Goal: Information Seeking & Learning: Check status

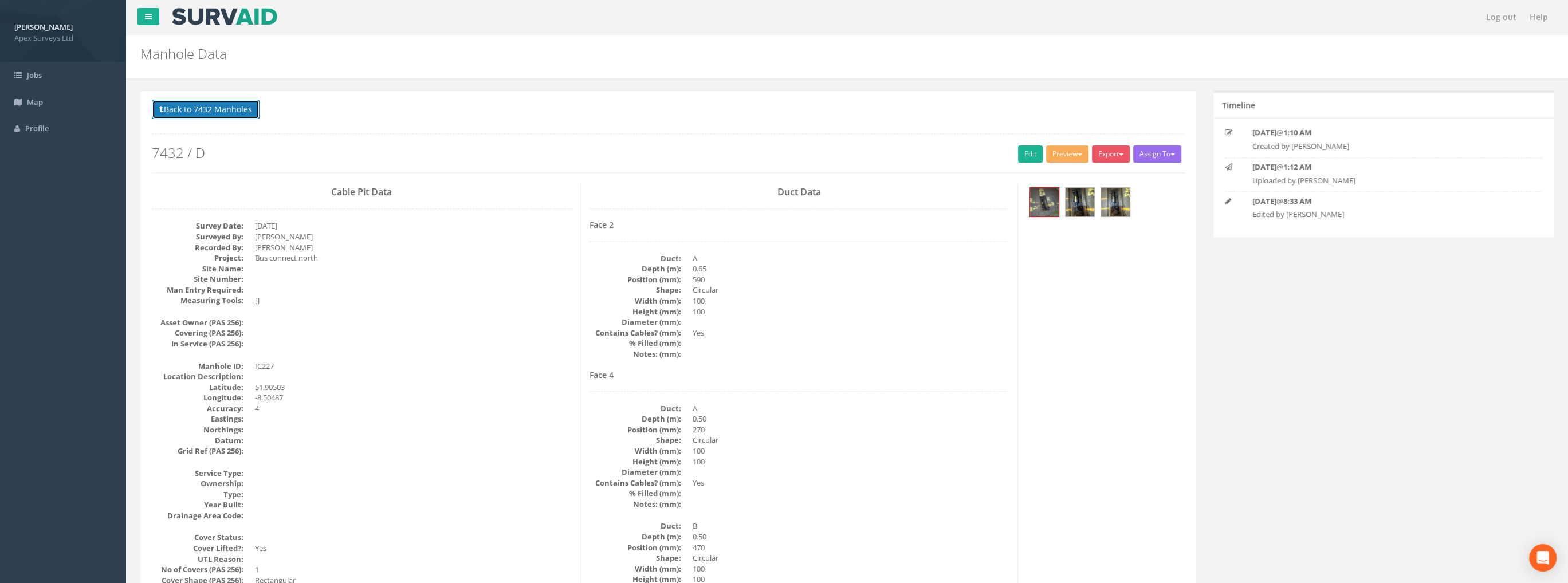
click at [208, 107] on button "Back to 7432 Manholes" at bounding box center [205, 110] width 108 height 19
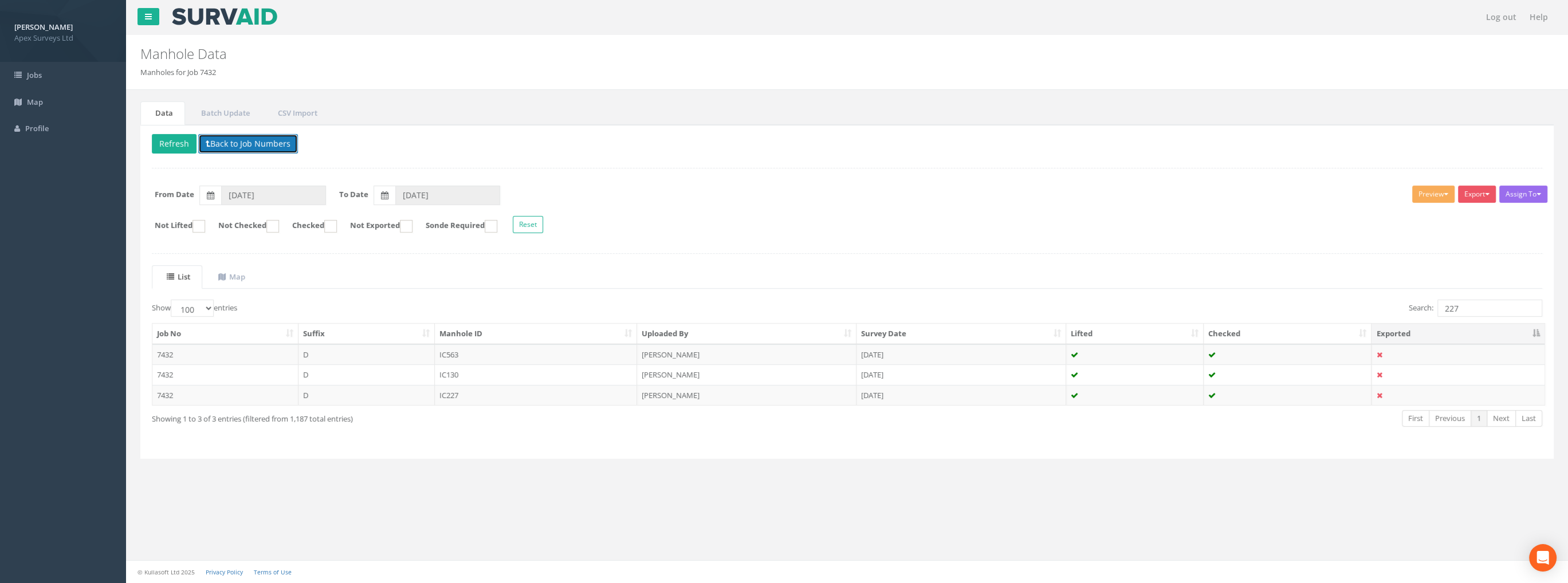
click at [238, 140] on button "Back to Job Numbers" at bounding box center [248, 144] width 100 height 19
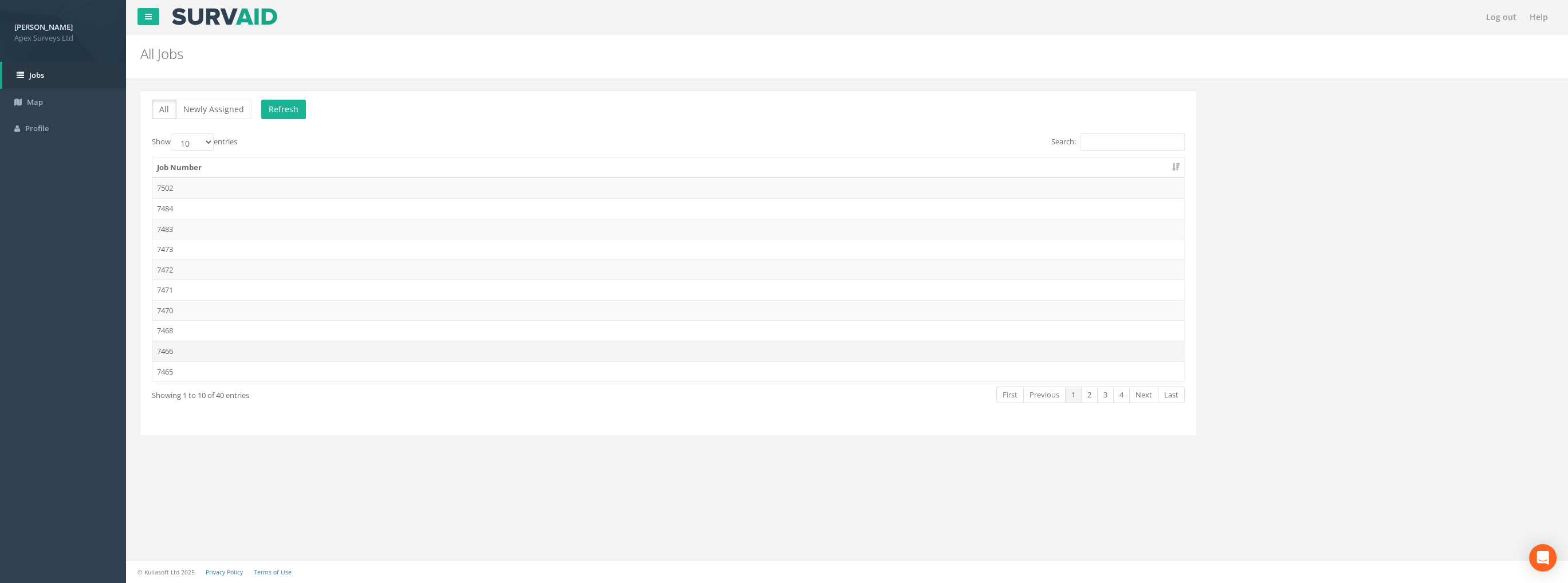
click at [168, 346] on td "7466" at bounding box center [668, 351] width 1032 height 21
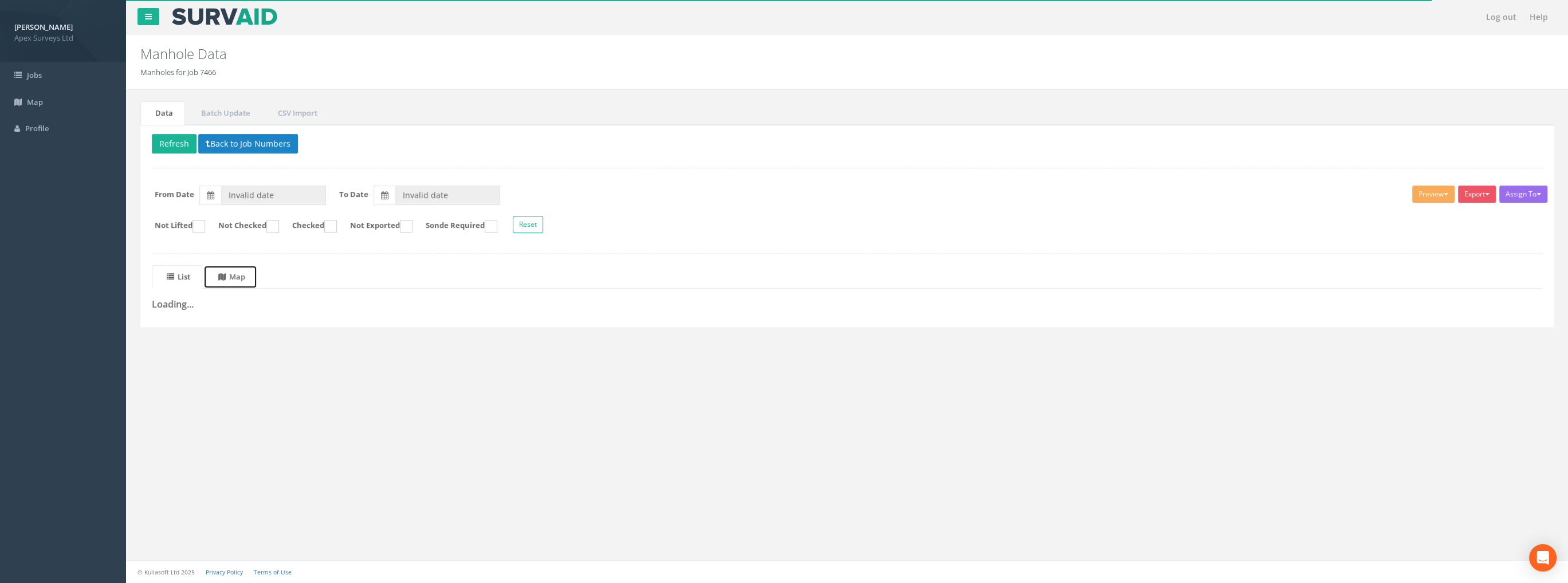
click at [245, 274] on uib-tab-heading "Map" at bounding box center [231, 276] width 27 height 10
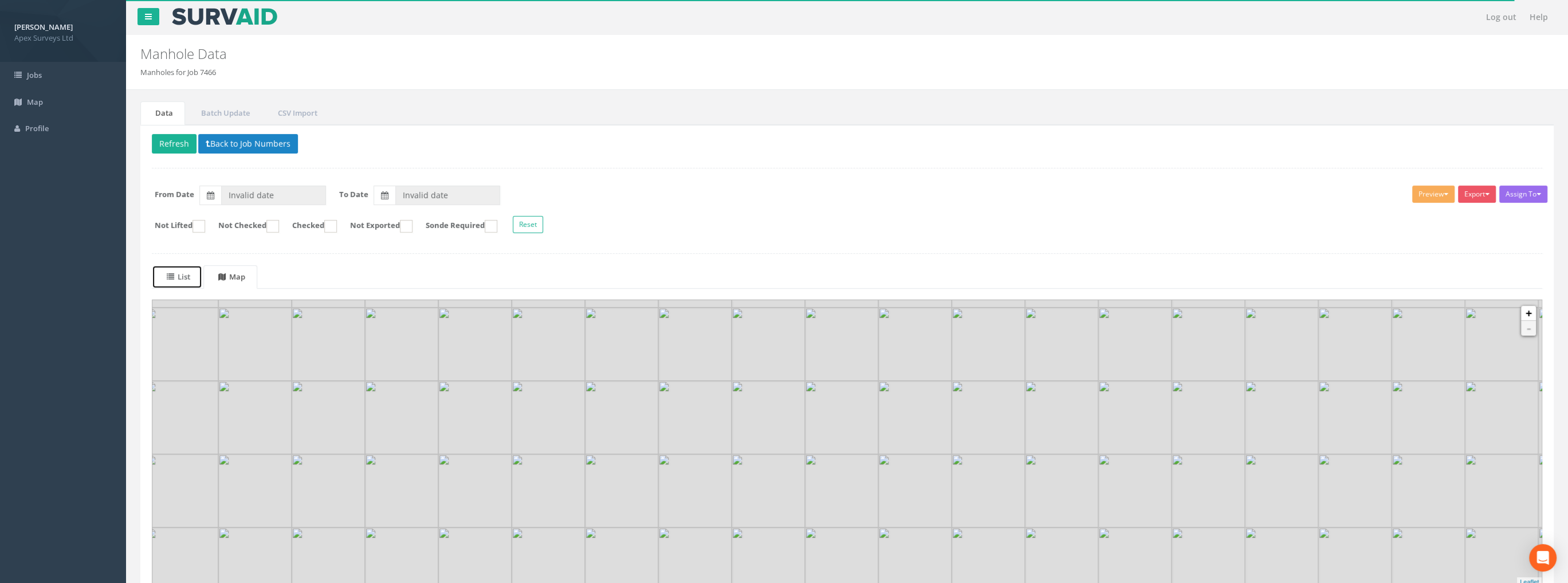
click at [173, 274] on icon at bounding box center [170, 277] width 8 height 8
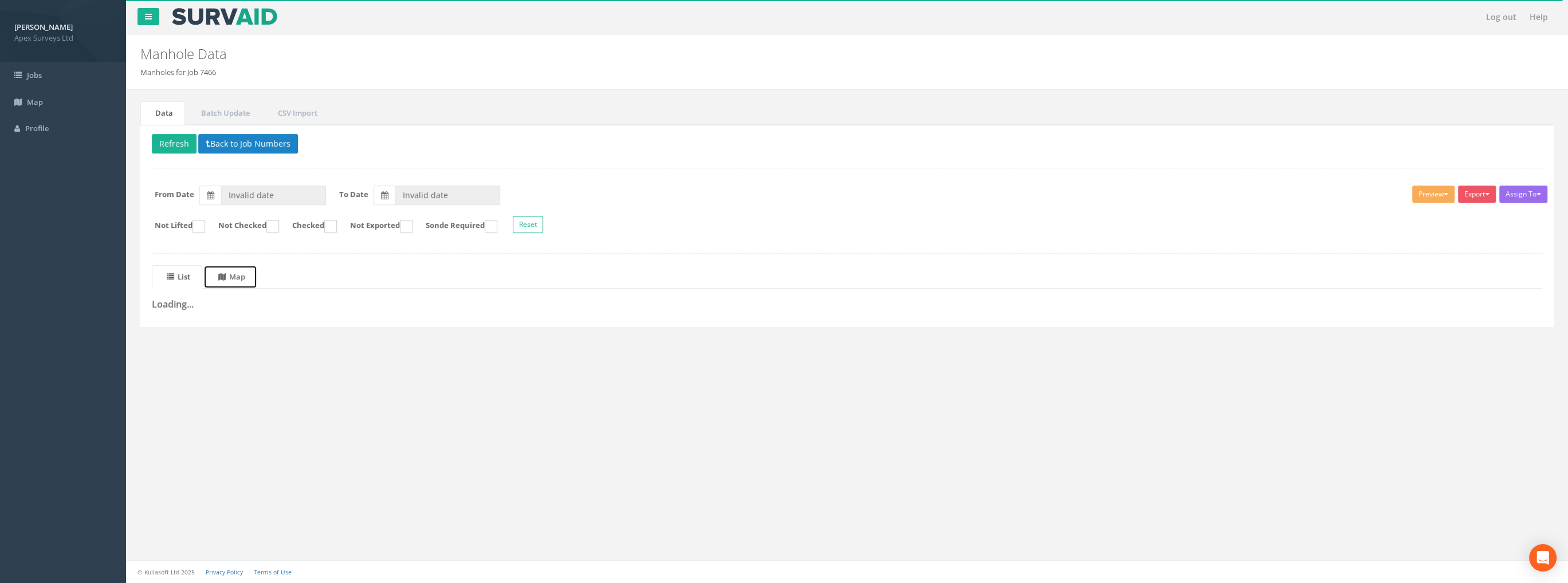
click at [254, 276] on link "Map" at bounding box center [230, 277] width 54 height 24
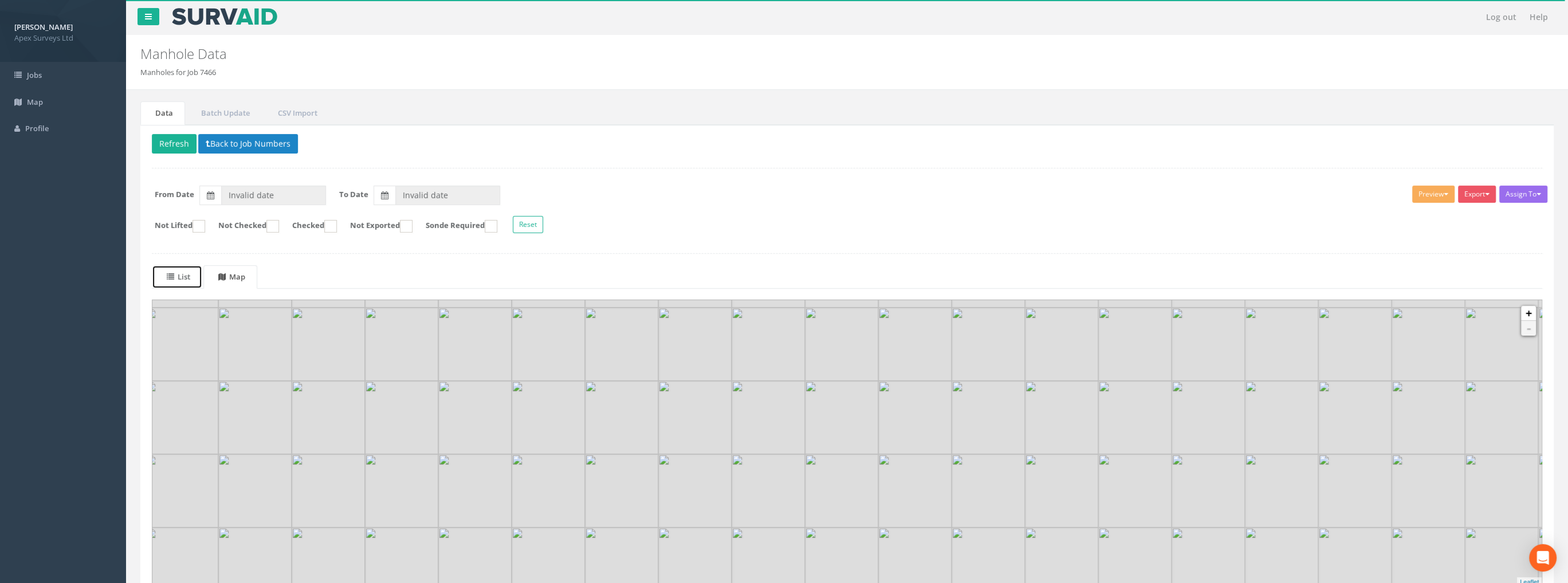
click at [199, 270] on link "List" at bounding box center [177, 277] width 51 height 24
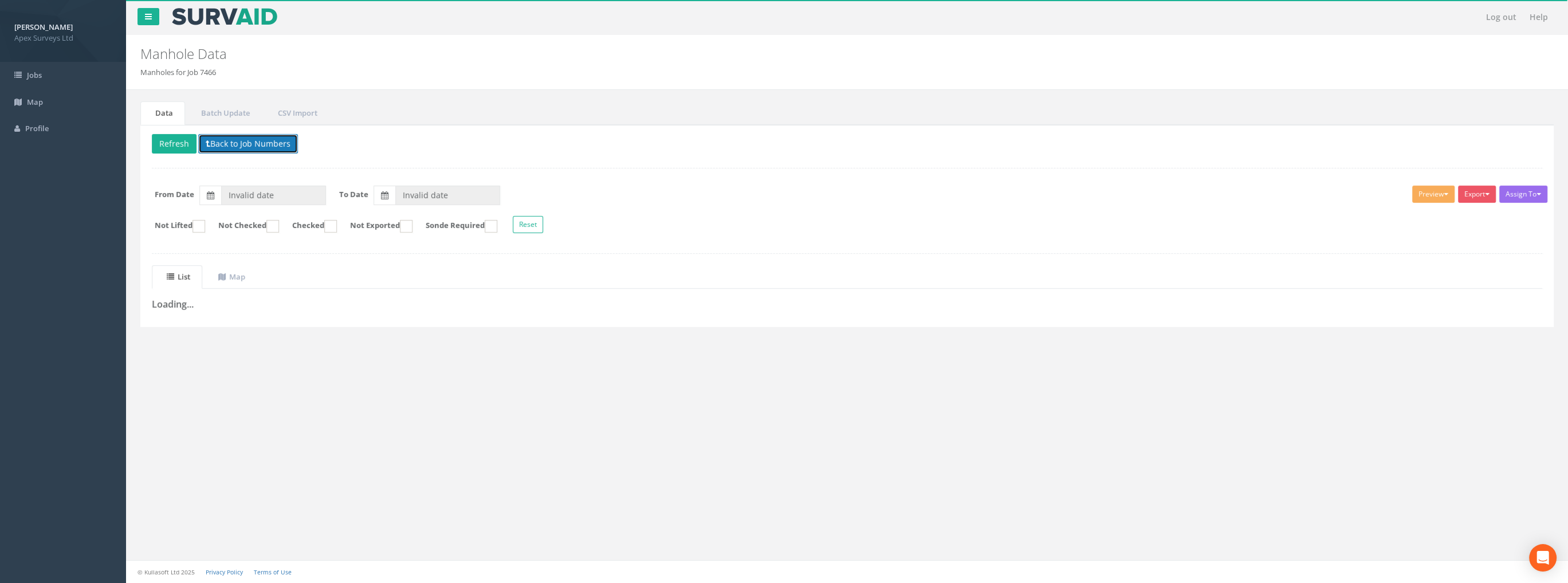
click at [228, 142] on button "Back to Job Numbers" at bounding box center [248, 144] width 100 height 19
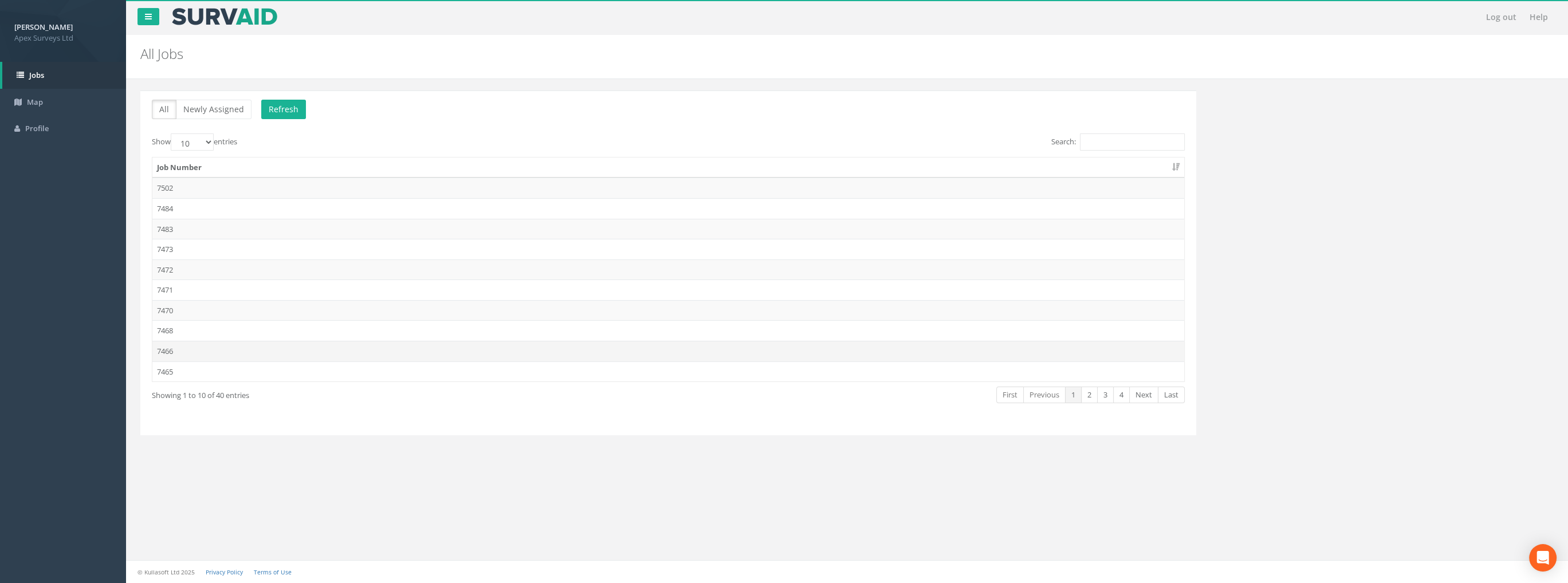
click at [178, 349] on td "7466" at bounding box center [668, 351] width 1032 height 21
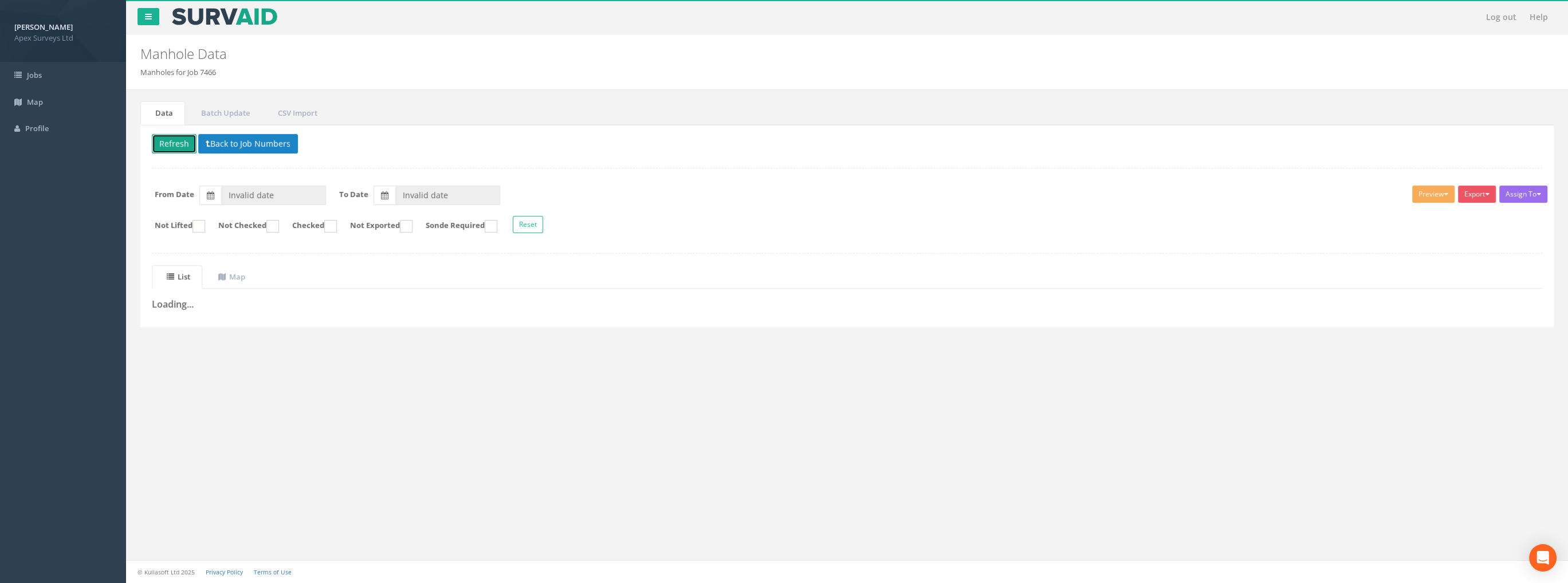
click at [174, 144] on button "Refresh" at bounding box center [174, 144] width 44 height 19
click at [241, 267] on link "Map" at bounding box center [230, 277] width 54 height 24
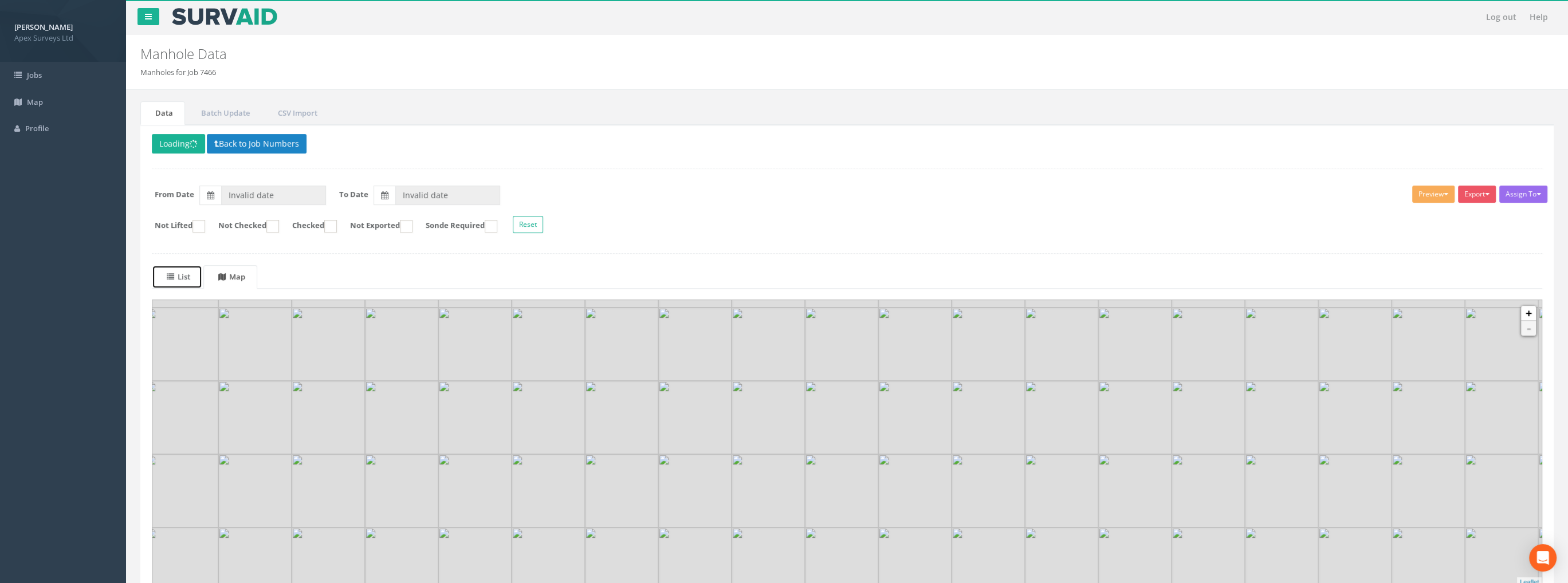
click at [162, 273] on link "List" at bounding box center [177, 277] width 51 height 24
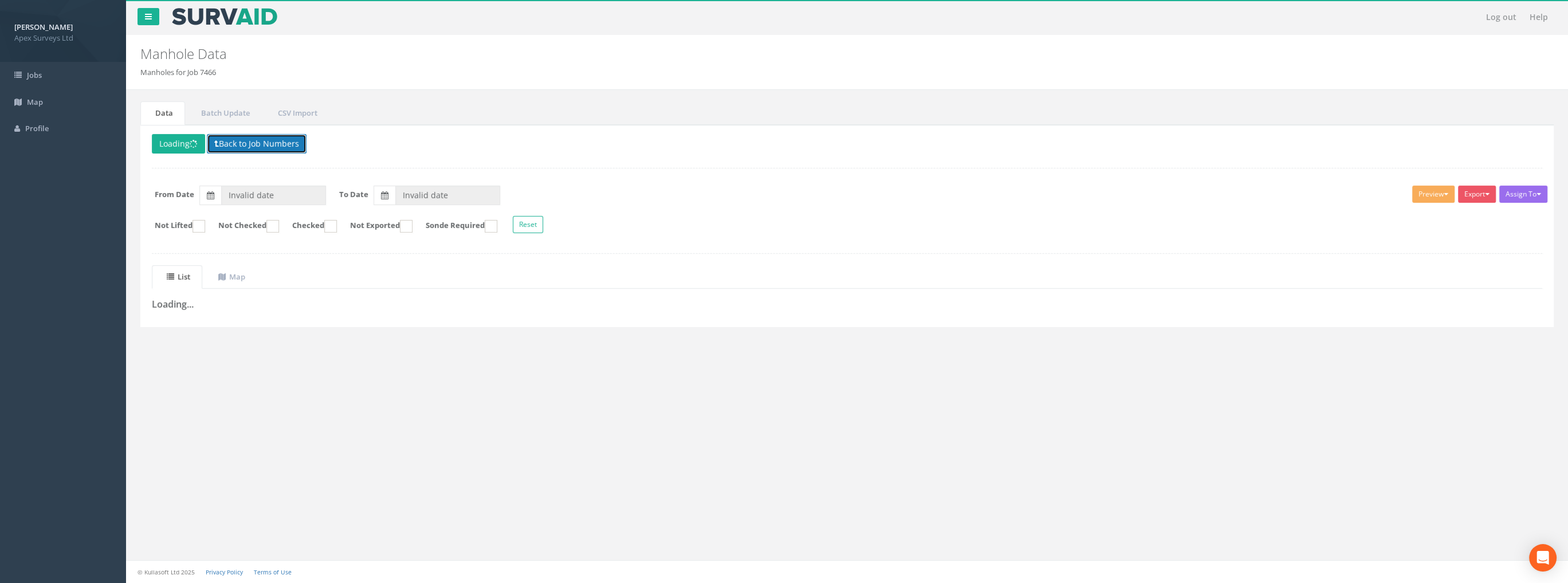
click at [249, 143] on button "Back to Job Numbers" at bounding box center [257, 144] width 100 height 19
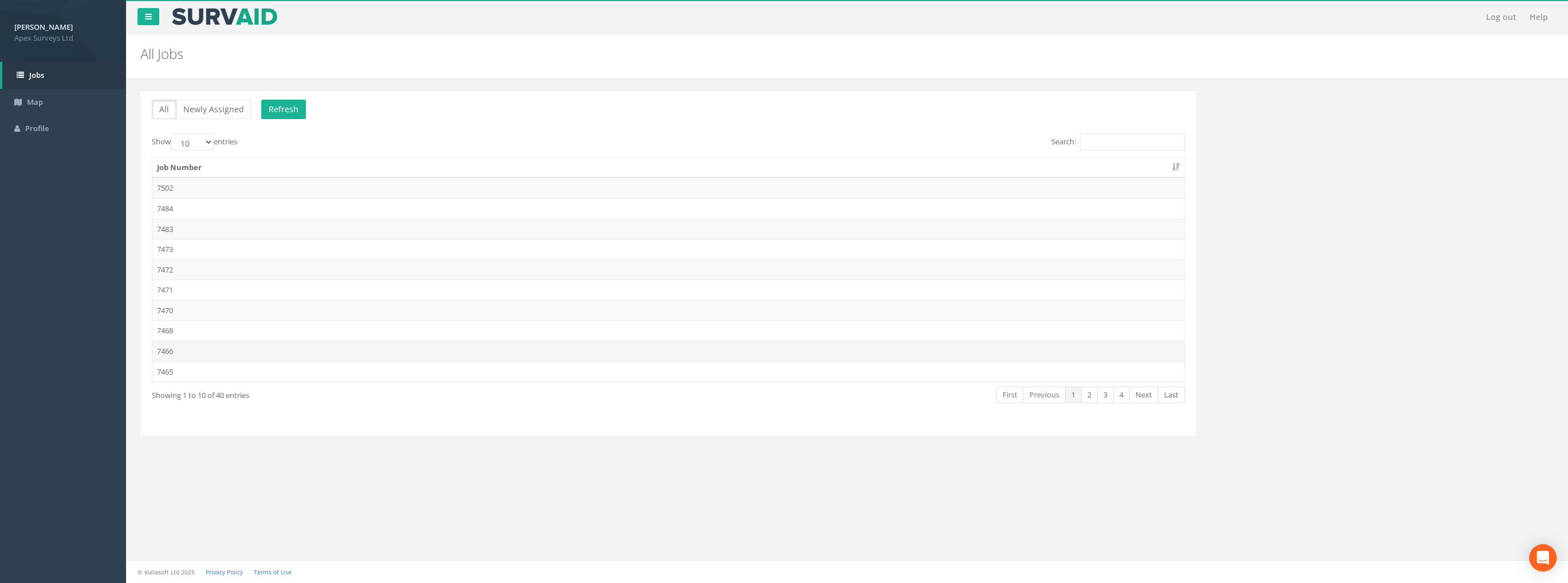
click at [173, 345] on td "7466" at bounding box center [668, 351] width 1032 height 21
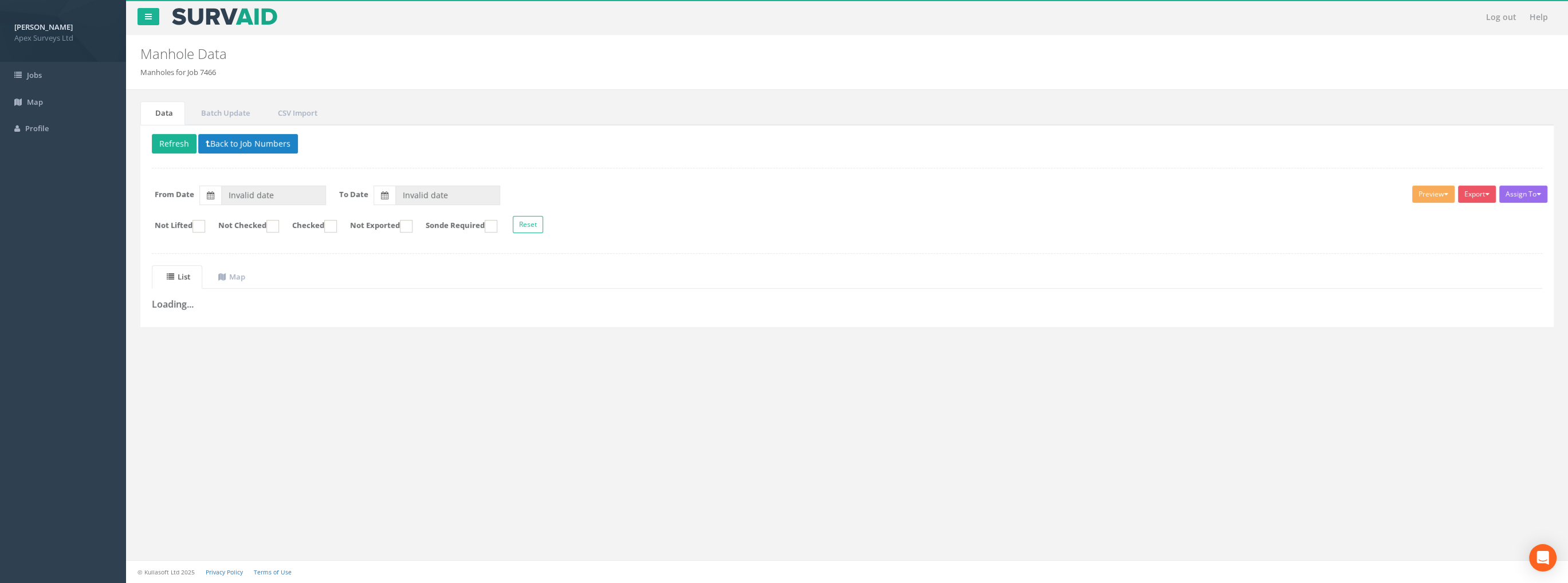
type input "[DATE]"
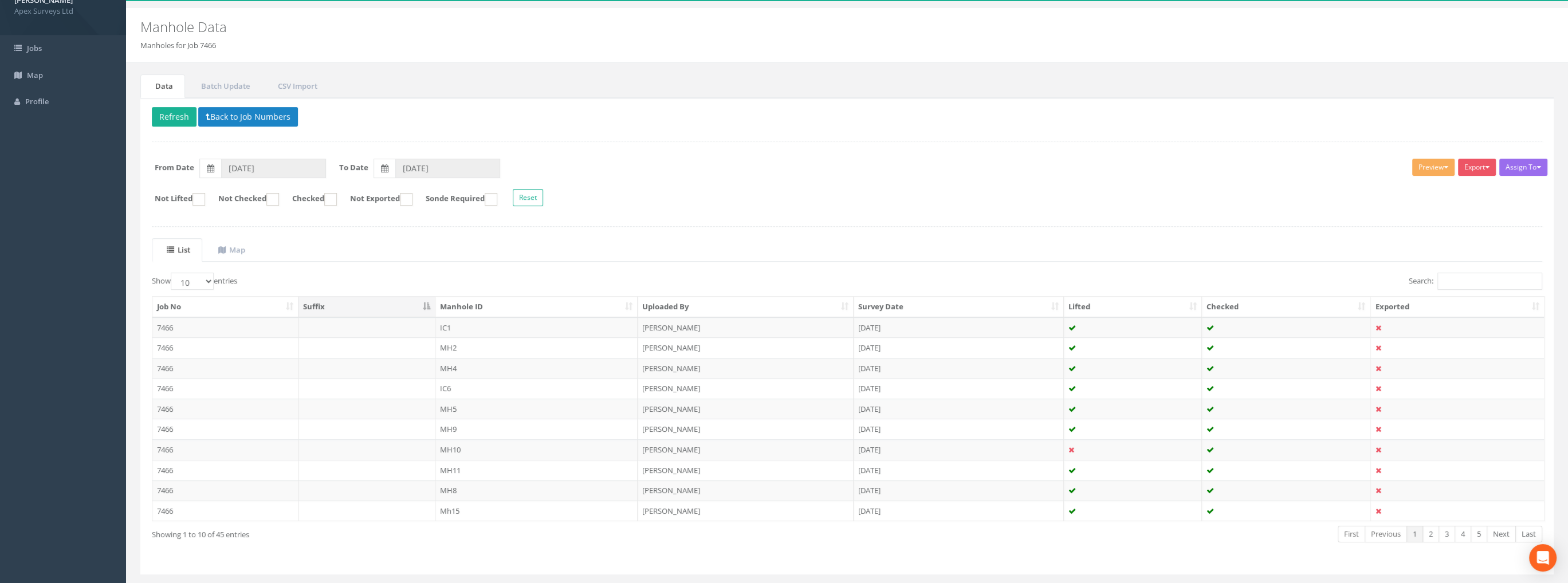
scroll to position [53, 0]
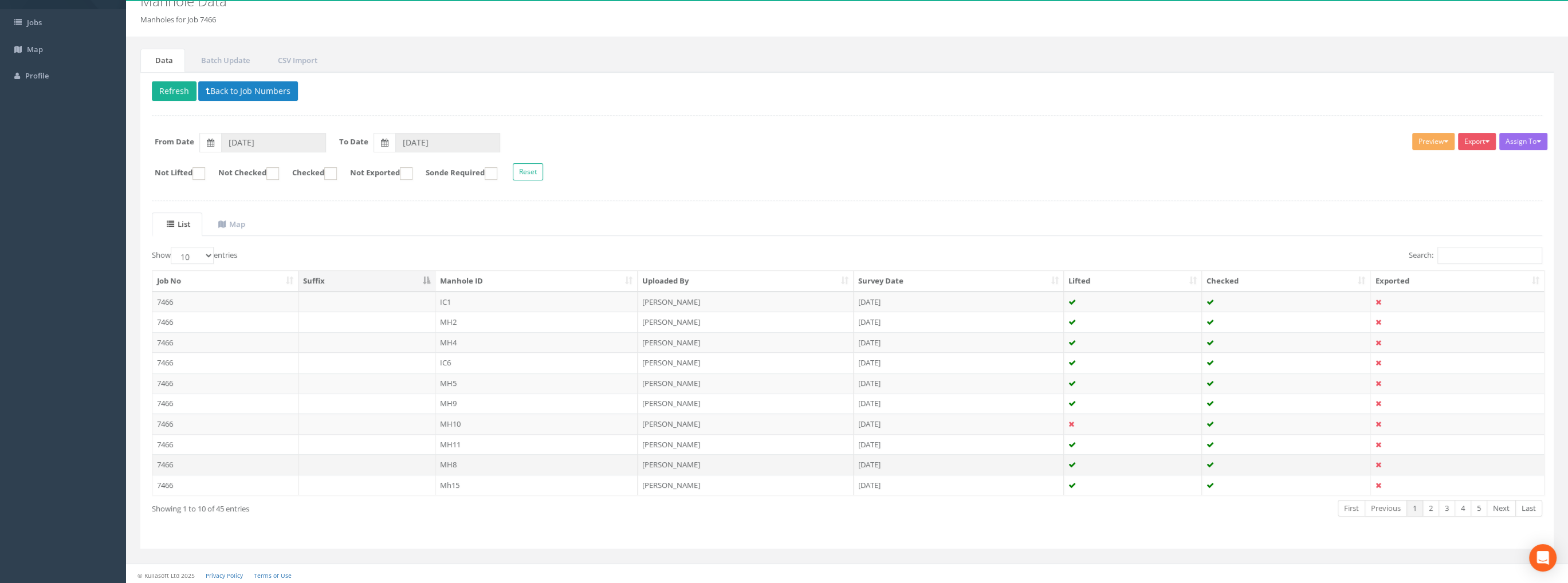
click at [176, 460] on td "7466" at bounding box center [226, 465] width 146 height 21
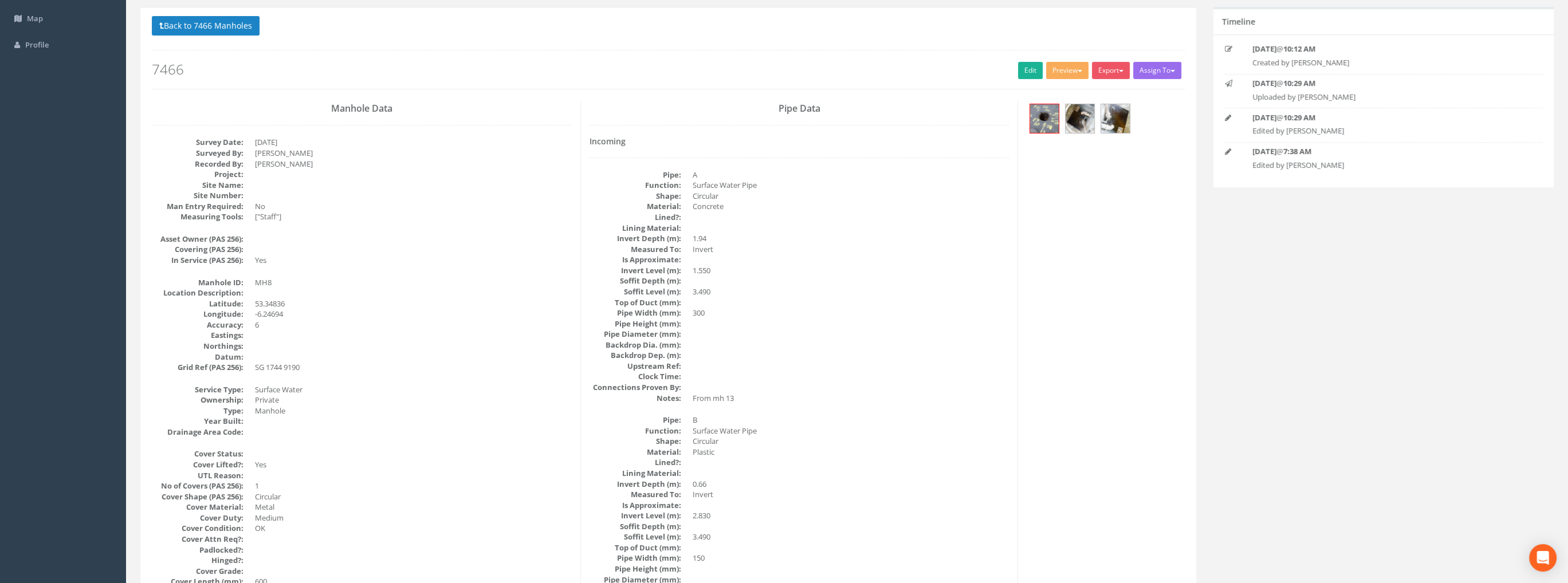
scroll to position [0, 0]
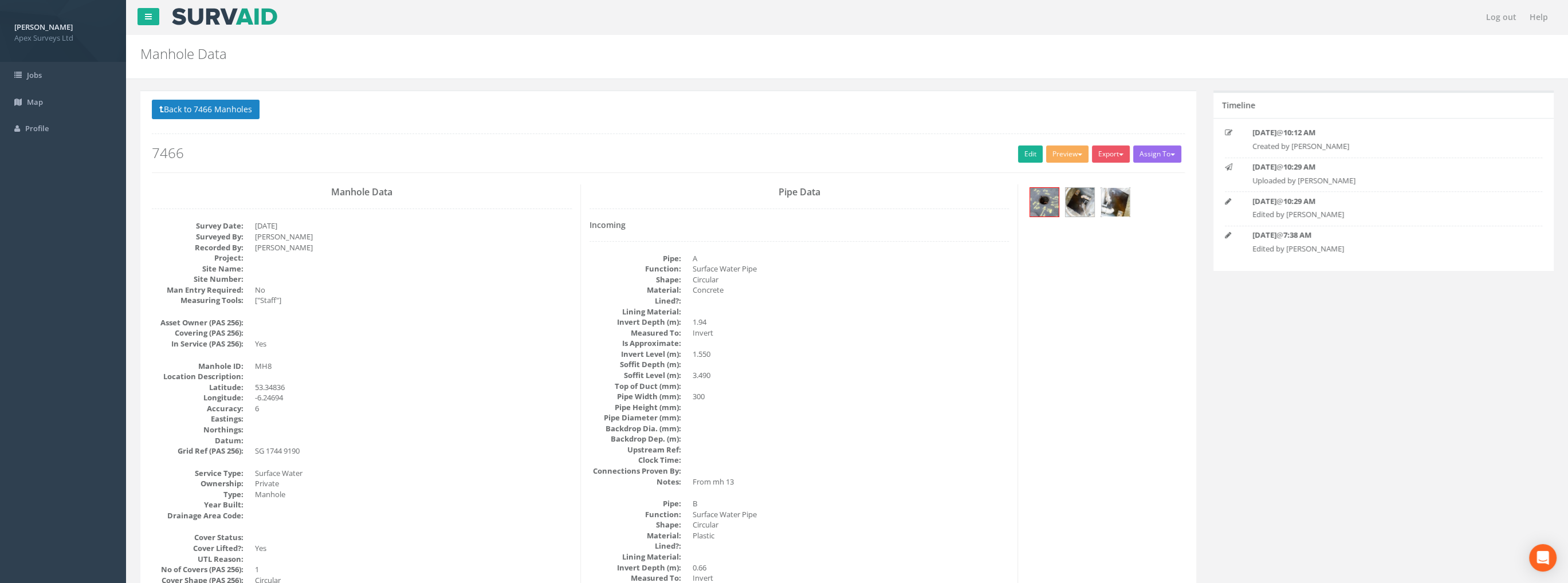
click at [1115, 198] on img at bounding box center [1115, 202] width 28 height 28
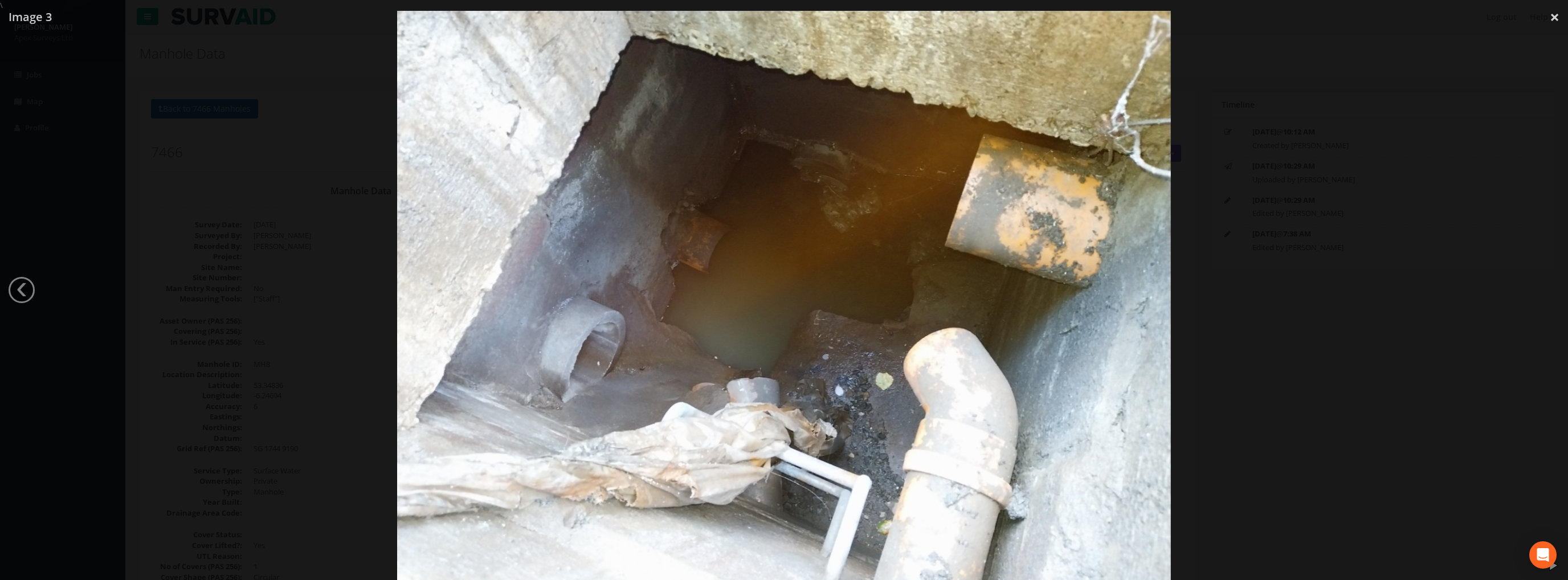
drag, startPoint x: 1553, startPoint y: 18, endPoint x: 1532, endPoint y: 19, distance: 21.0
click at [1552, 18] on link "×" at bounding box center [1555, 17] width 27 height 35
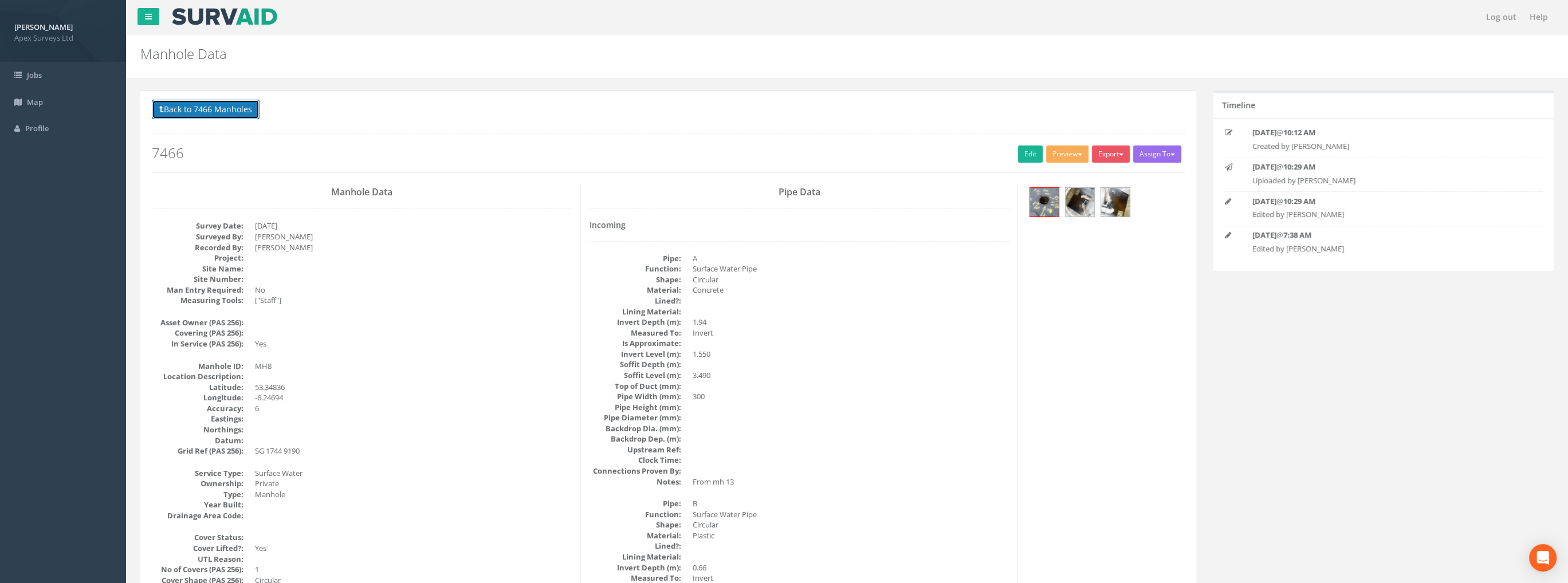
click at [215, 105] on button "Back to 7466 Manholes" at bounding box center [205, 110] width 108 height 19
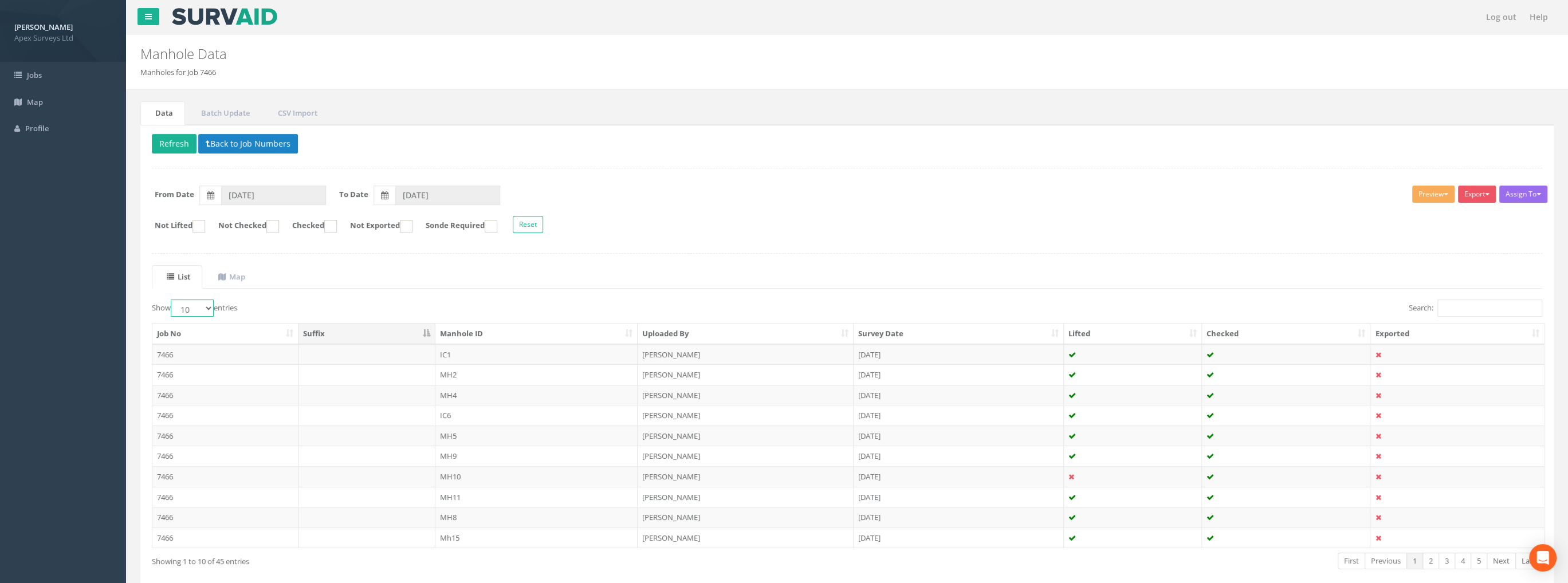
click at [189, 306] on select "10 25 50 100" at bounding box center [192, 308] width 43 height 17
select select "100"
click at [172, 300] on select "10 25 50 100" at bounding box center [192, 308] width 43 height 17
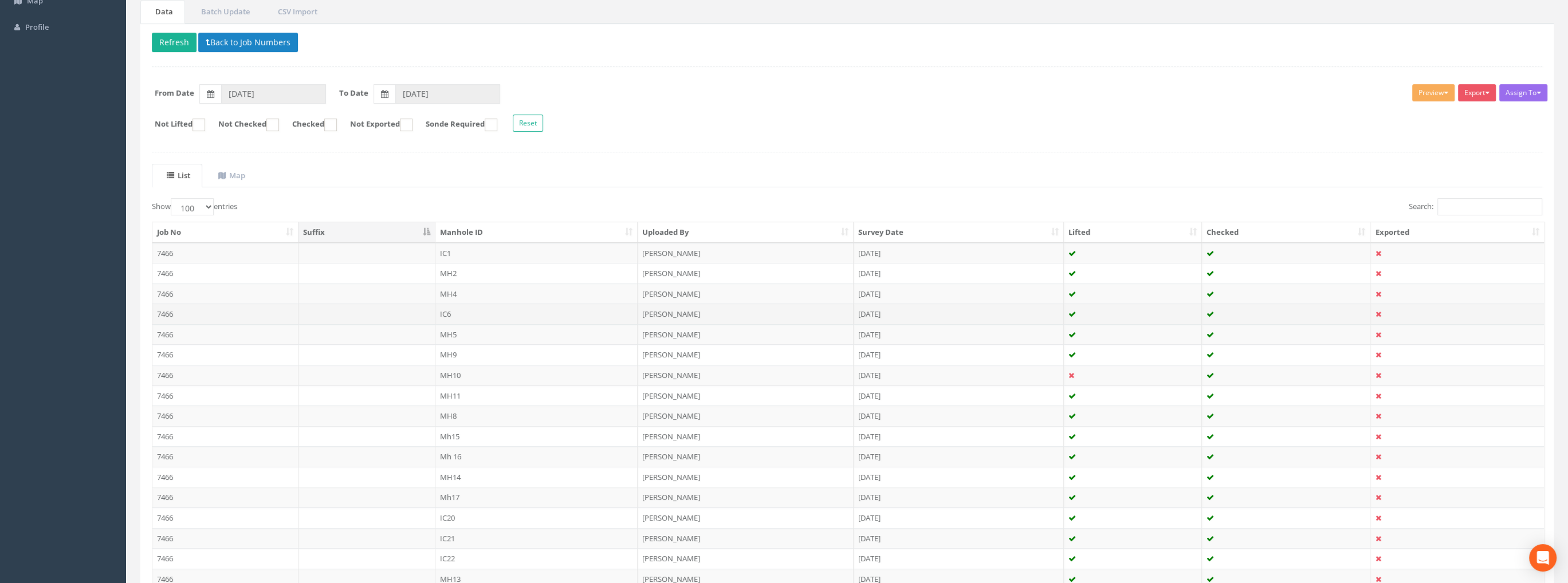
scroll to position [292, 0]
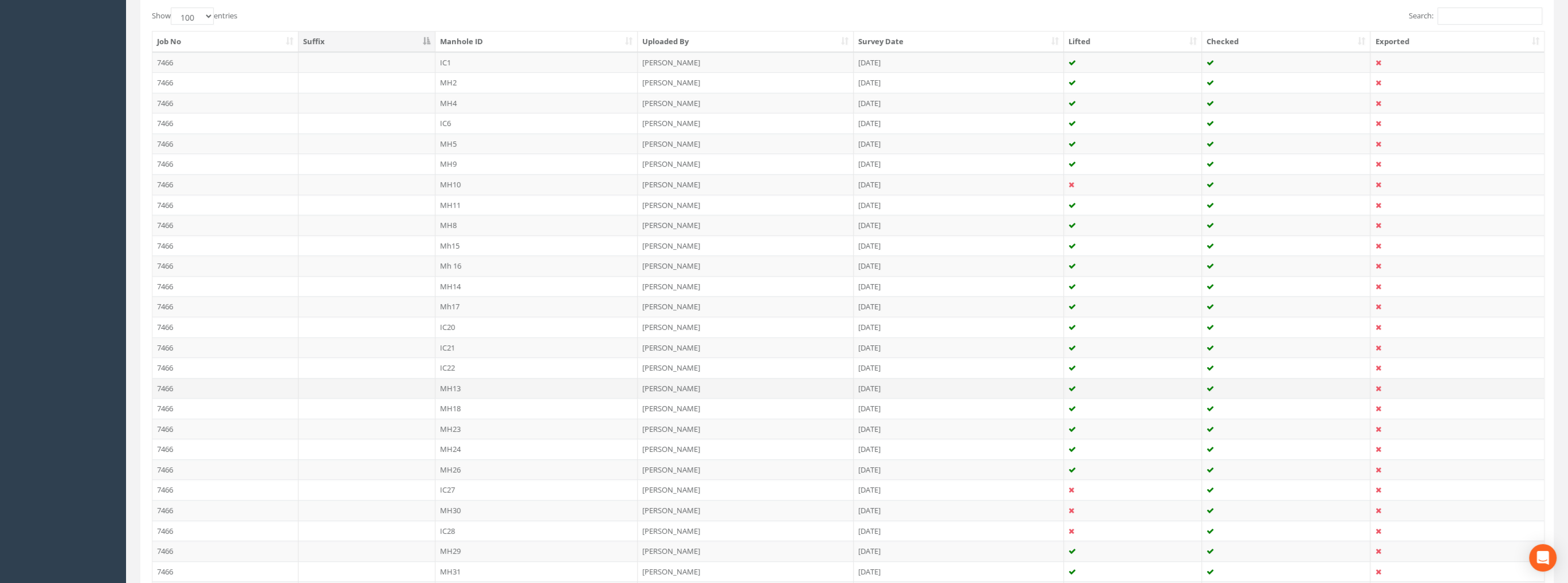
click at [171, 387] on td "7466" at bounding box center [226, 389] width 146 height 21
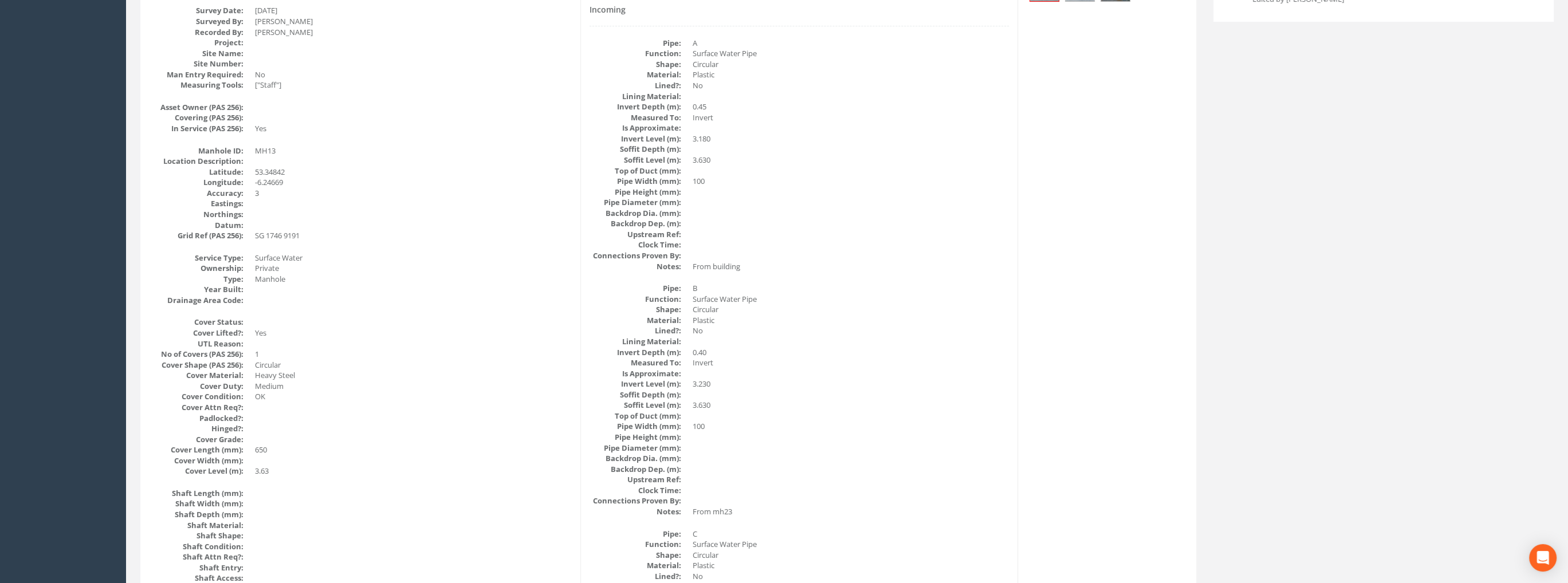
scroll to position [0, 0]
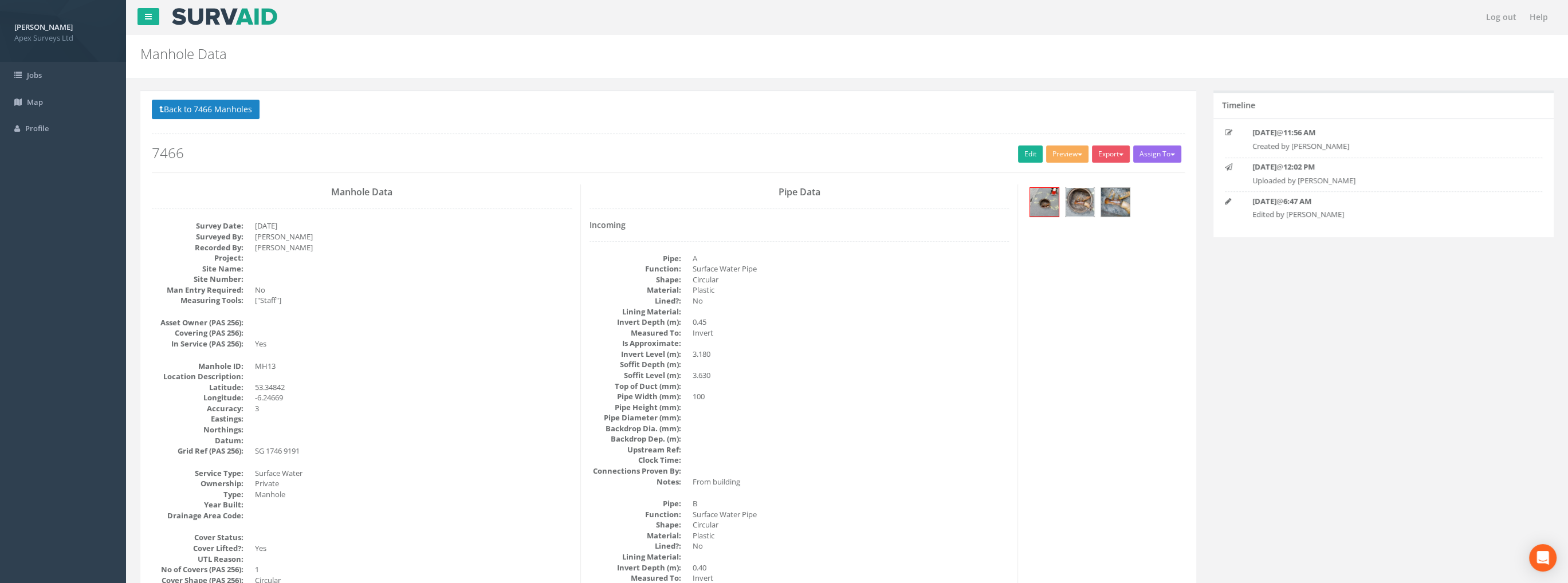
click at [1070, 205] on img at bounding box center [1079, 202] width 28 height 28
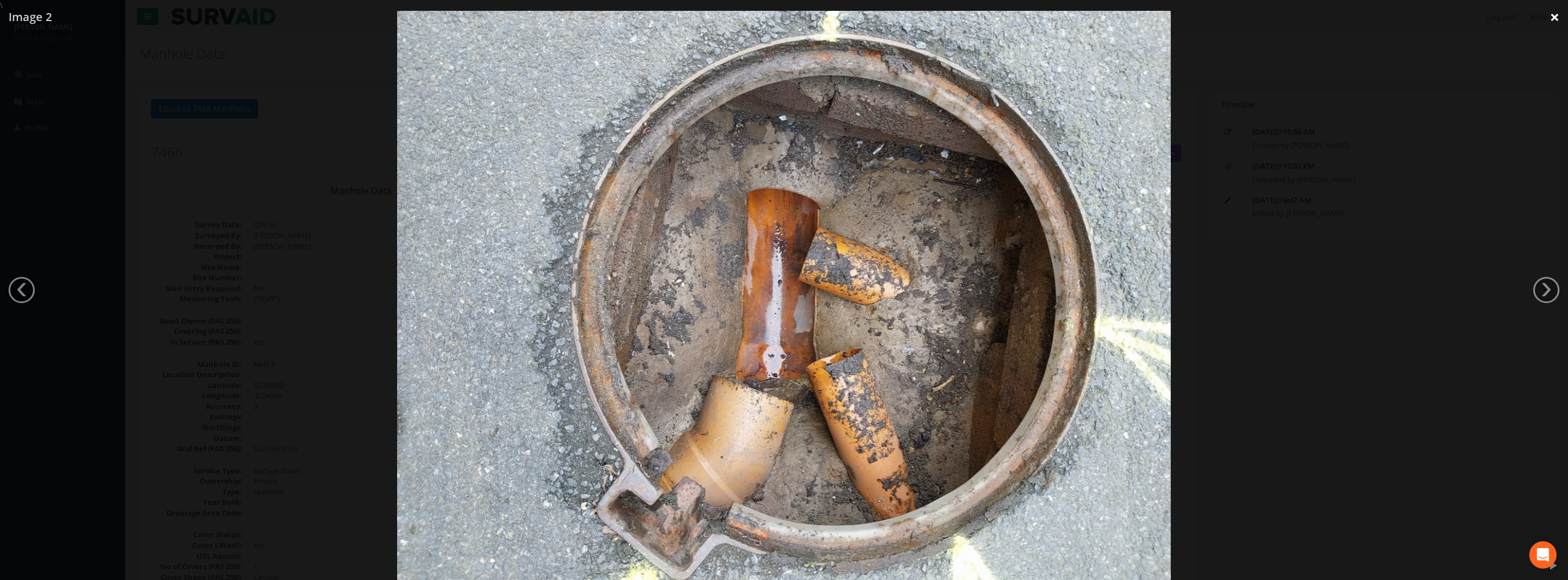
click at [1550, 14] on link "×" at bounding box center [1555, 17] width 27 height 35
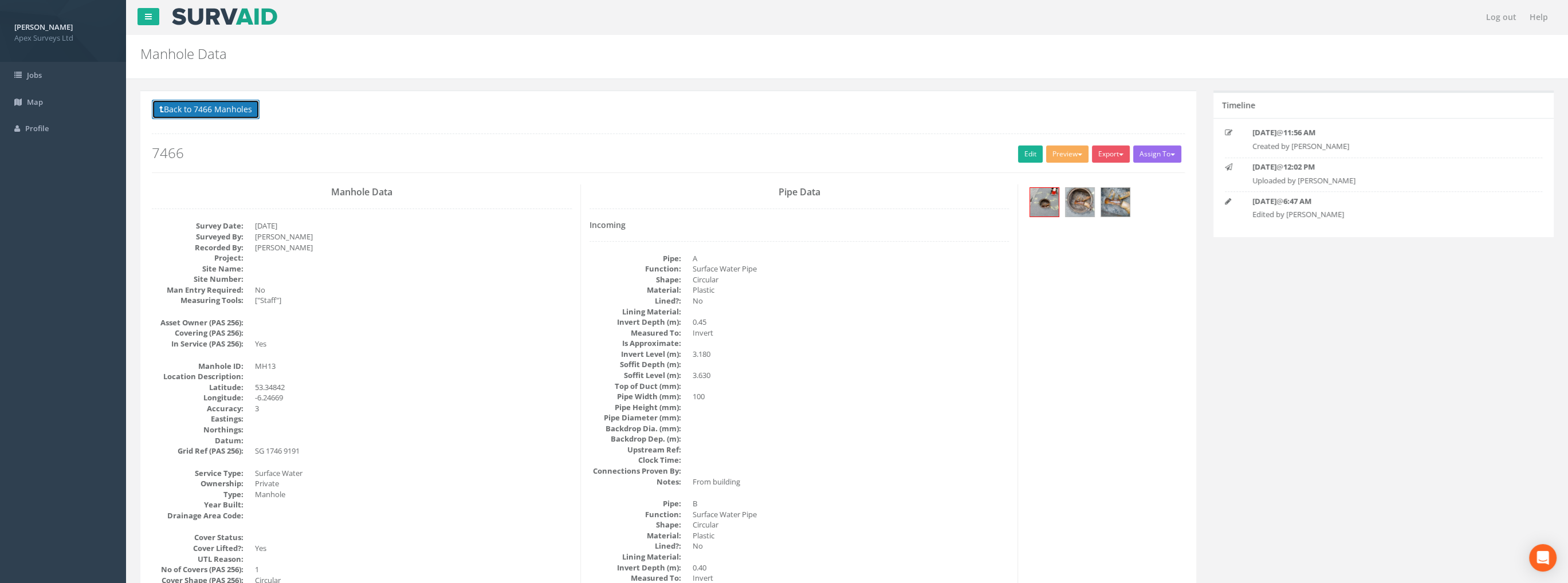
click at [221, 106] on button "Back to 7466 Manholes" at bounding box center [205, 110] width 108 height 19
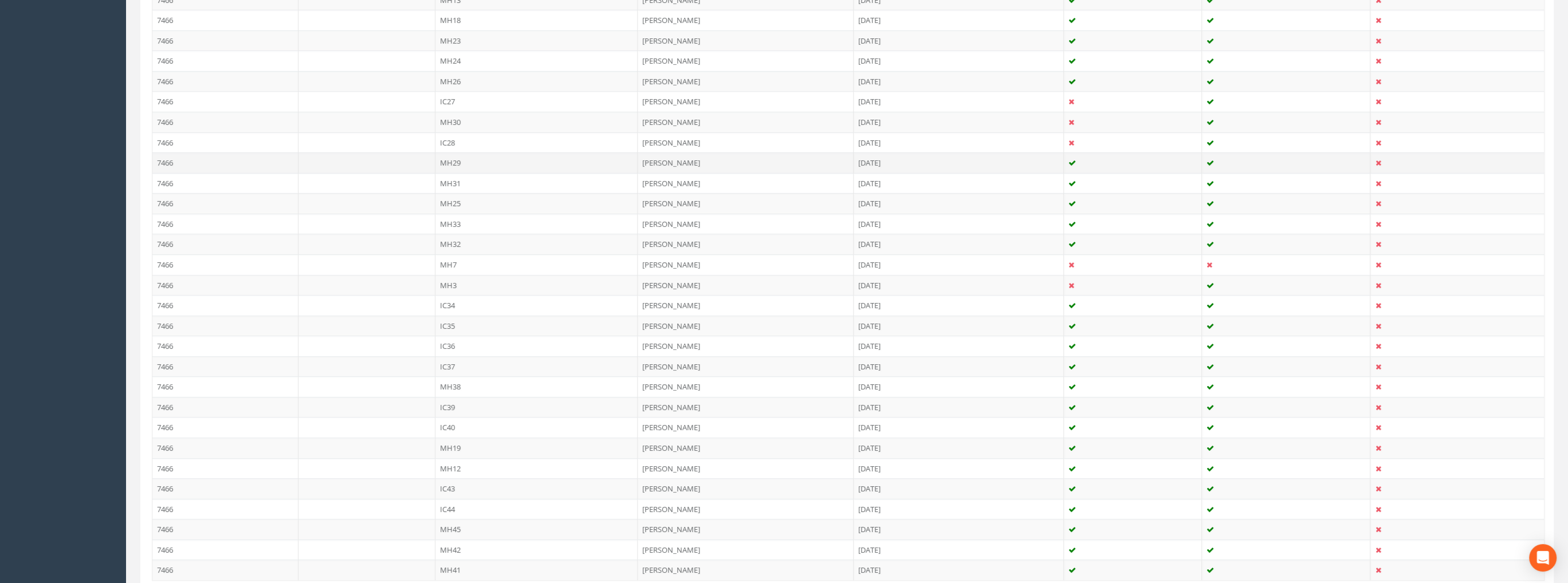
scroll to position [687, 0]
click at [446, 330] on td "IC36" at bounding box center [537, 339] width 203 height 21
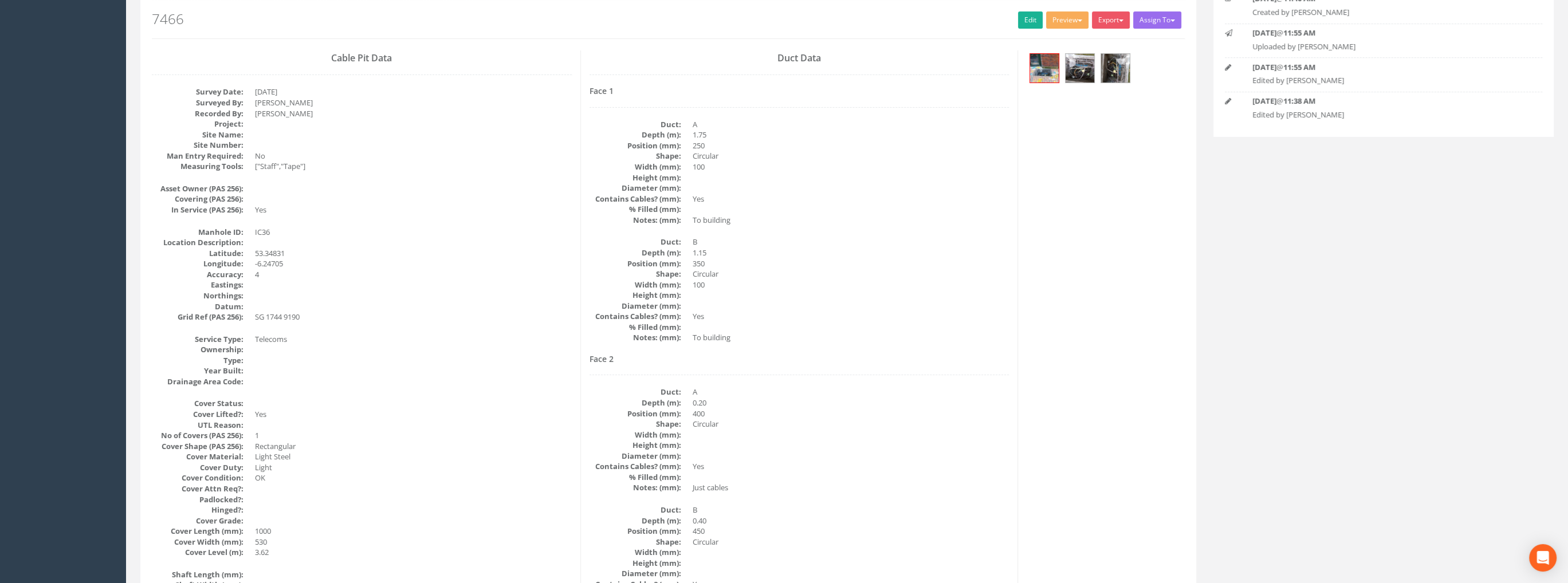
scroll to position [0, 0]
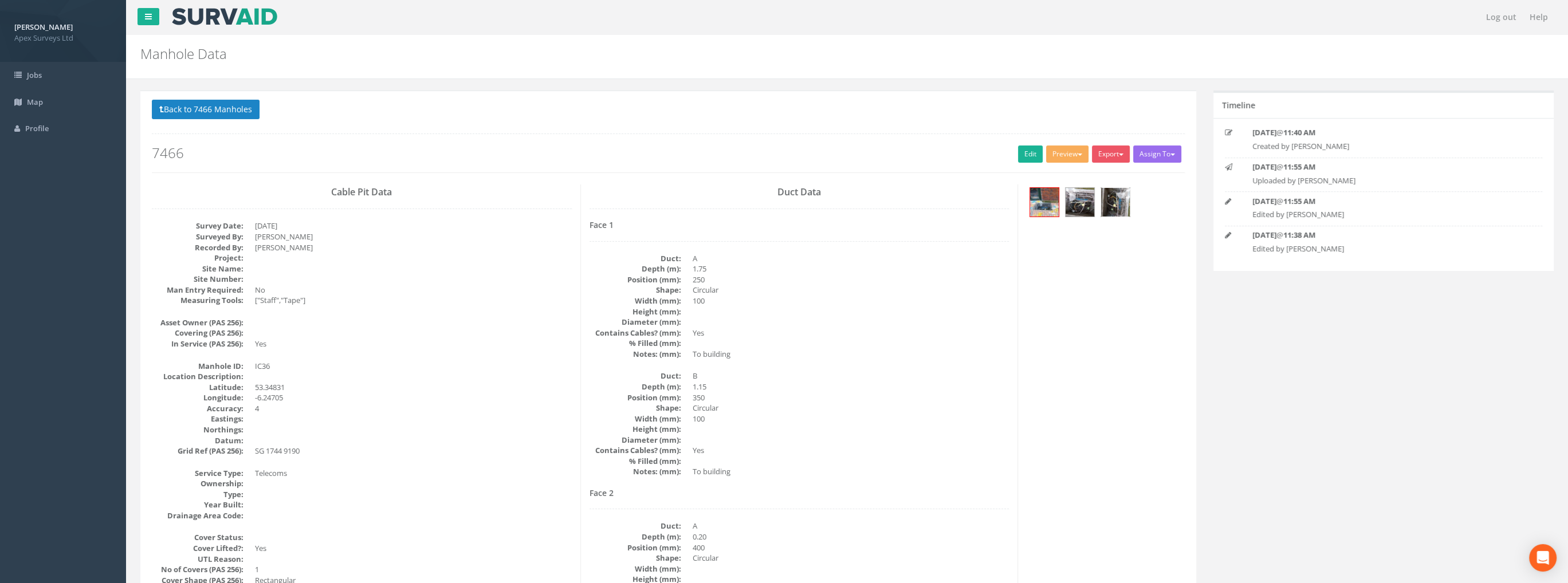
click at [1106, 202] on img at bounding box center [1115, 202] width 28 height 28
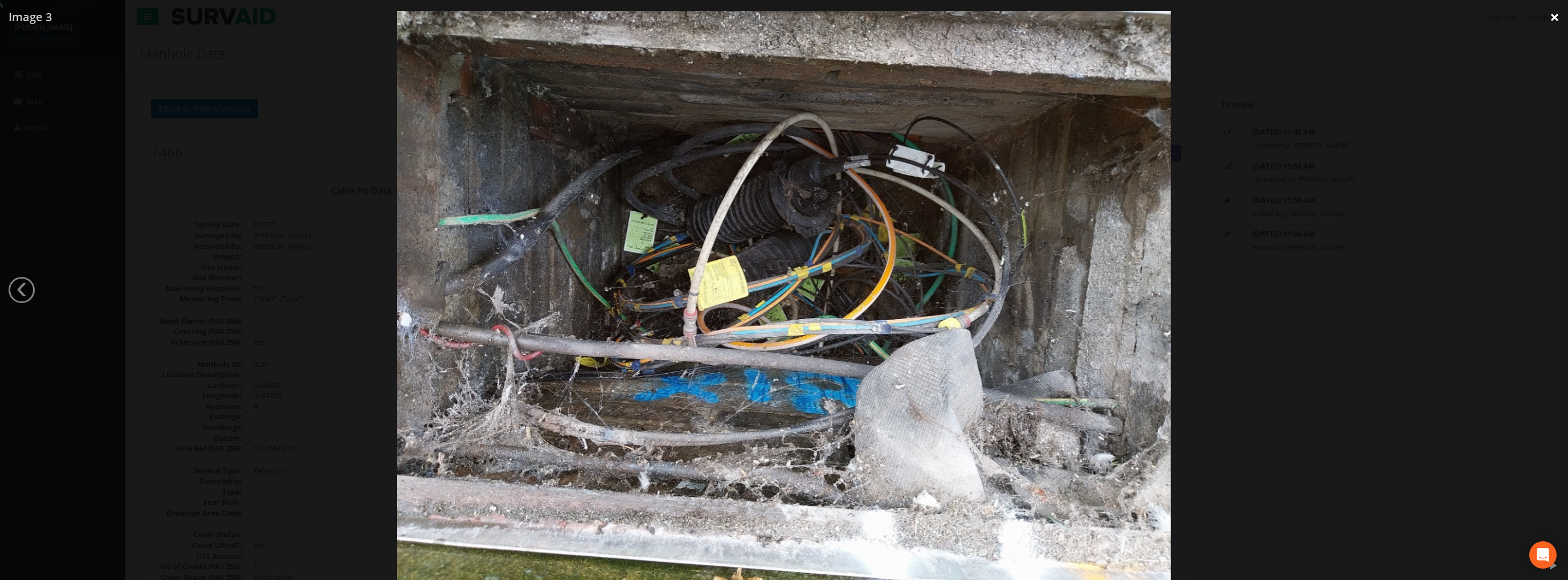
click at [1553, 10] on link "×" at bounding box center [1555, 17] width 27 height 35
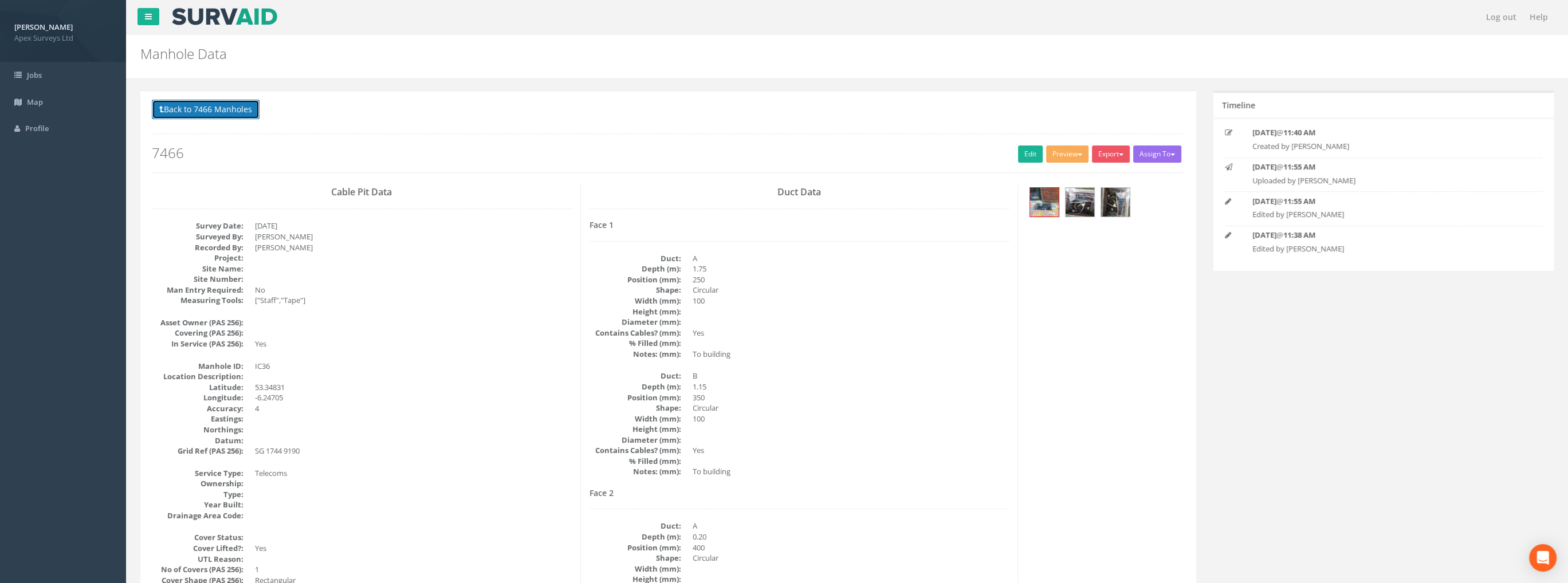
click at [210, 112] on button "Back to 7466 Manholes" at bounding box center [205, 110] width 108 height 19
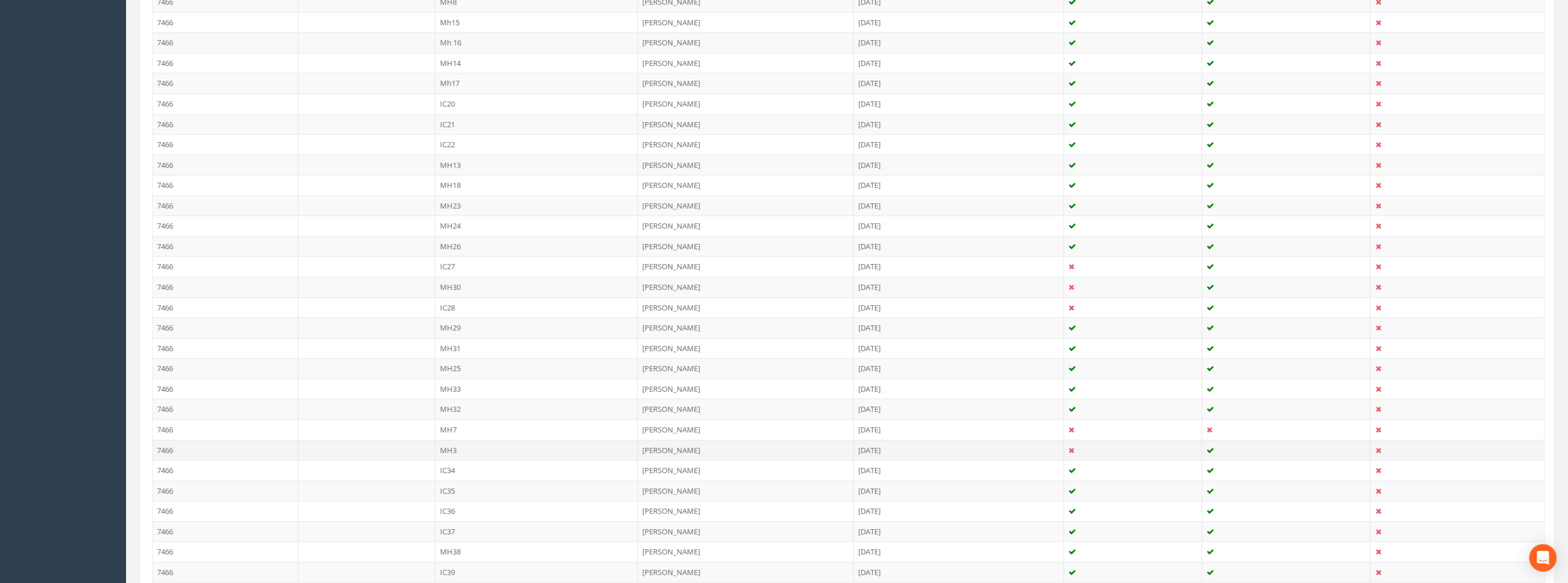
scroll to position [745, 0]
click at [442, 355] on td "IC40" at bounding box center [537, 363] width 203 height 21
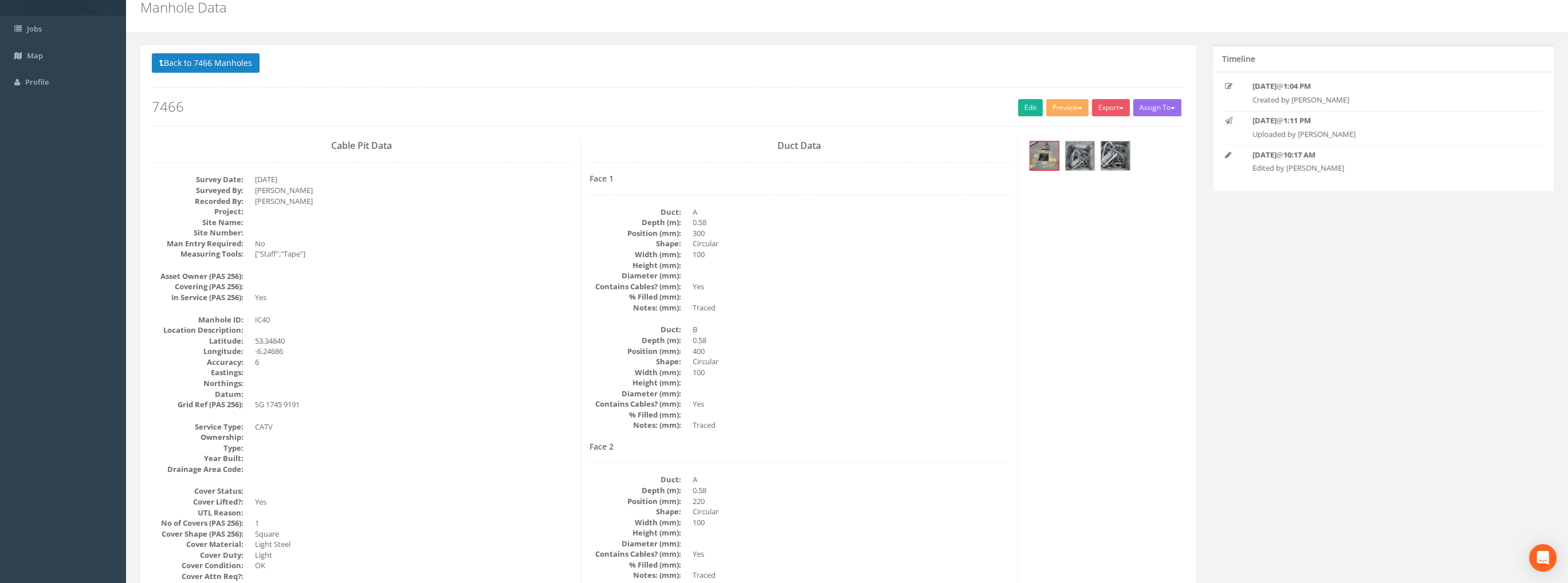
scroll to position [0, 0]
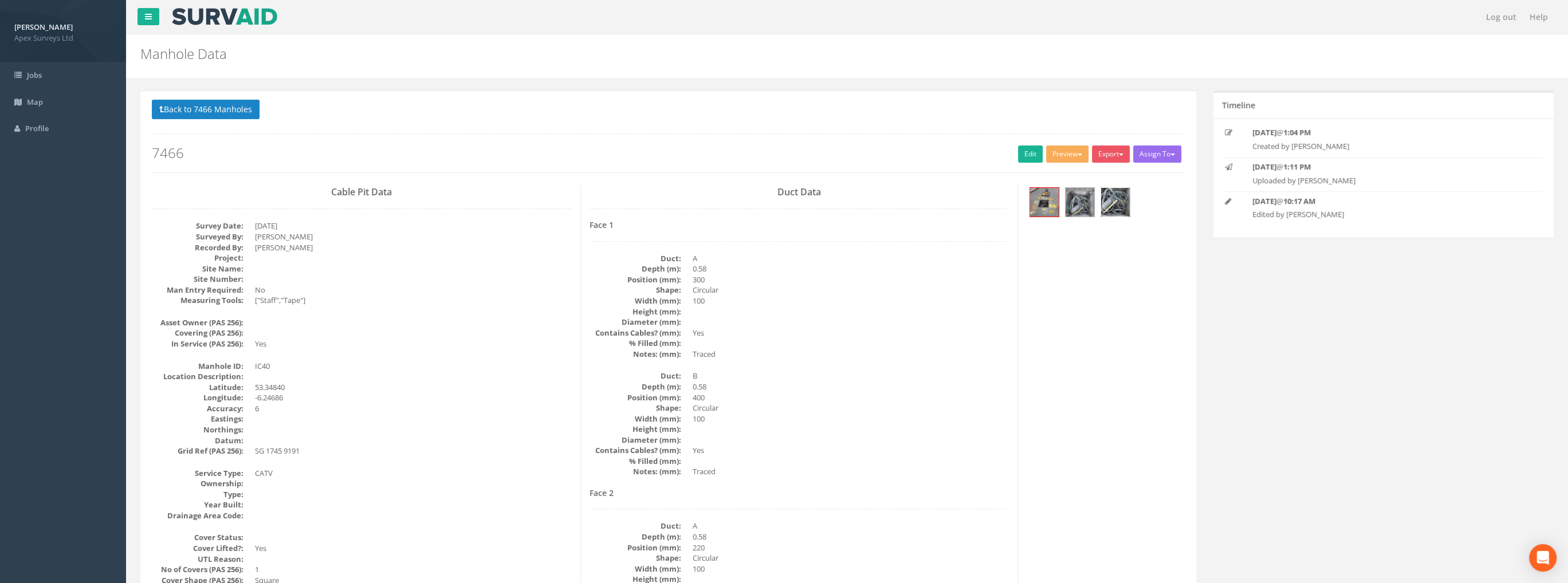
click at [1105, 205] on img at bounding box center [1115, 202] width 28 height 28
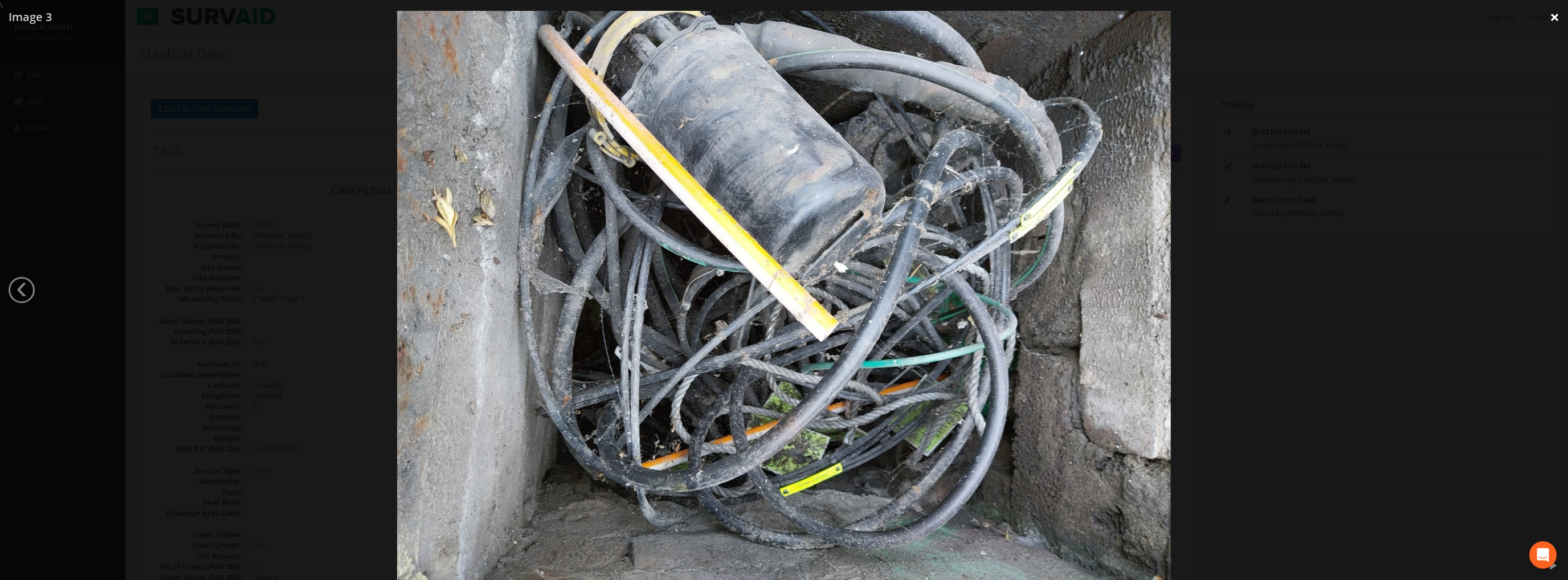
click at [1553, 17] on link "×" at bounding box center [1555, 17] width 27 height 35
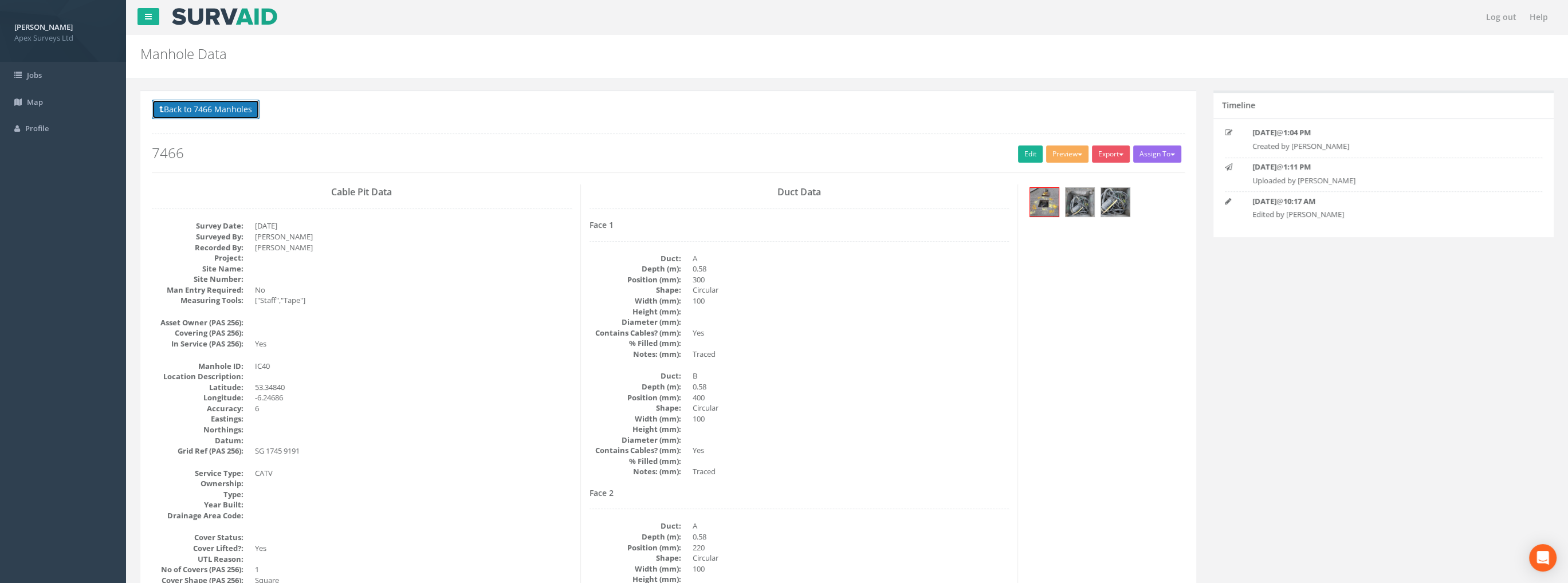
click at [242, 117] on button "Back to 7466 Manholes" at bounding box center [205, 110] width 108 height 19
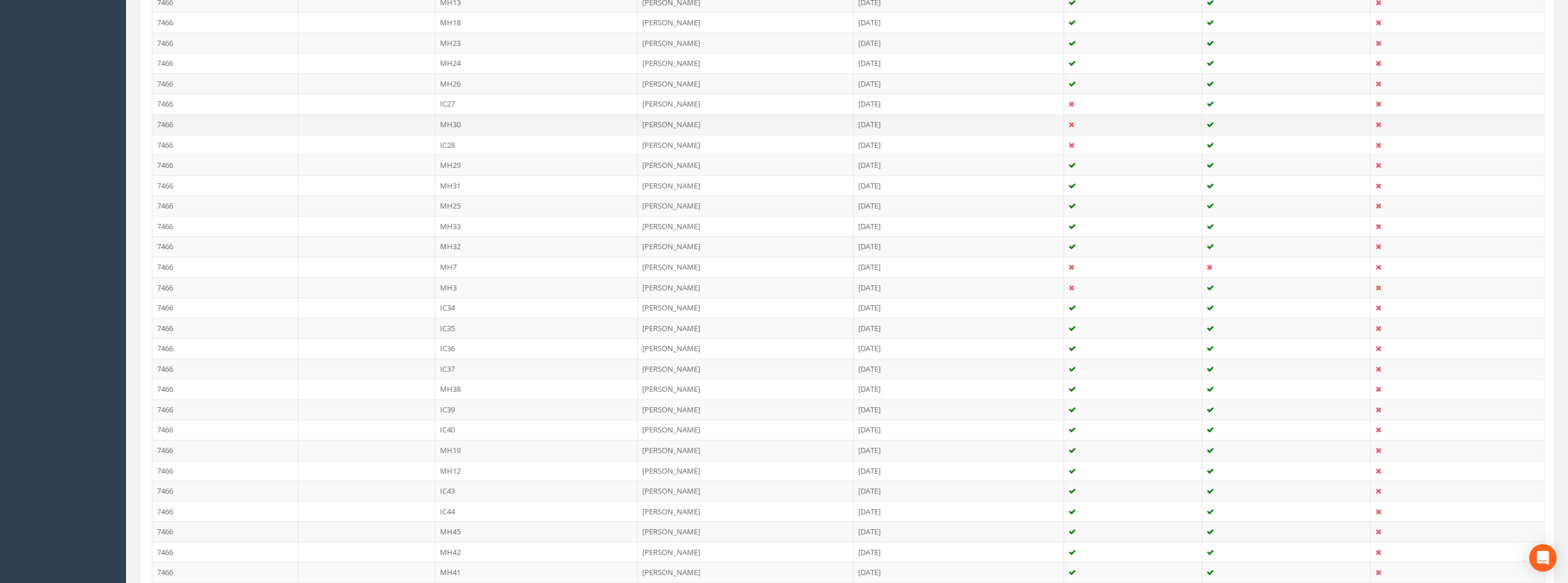
scroll to position [687, 0]
click at [451, 516] on td "MH45" at bounding box center [537, 523] width 203 height 21
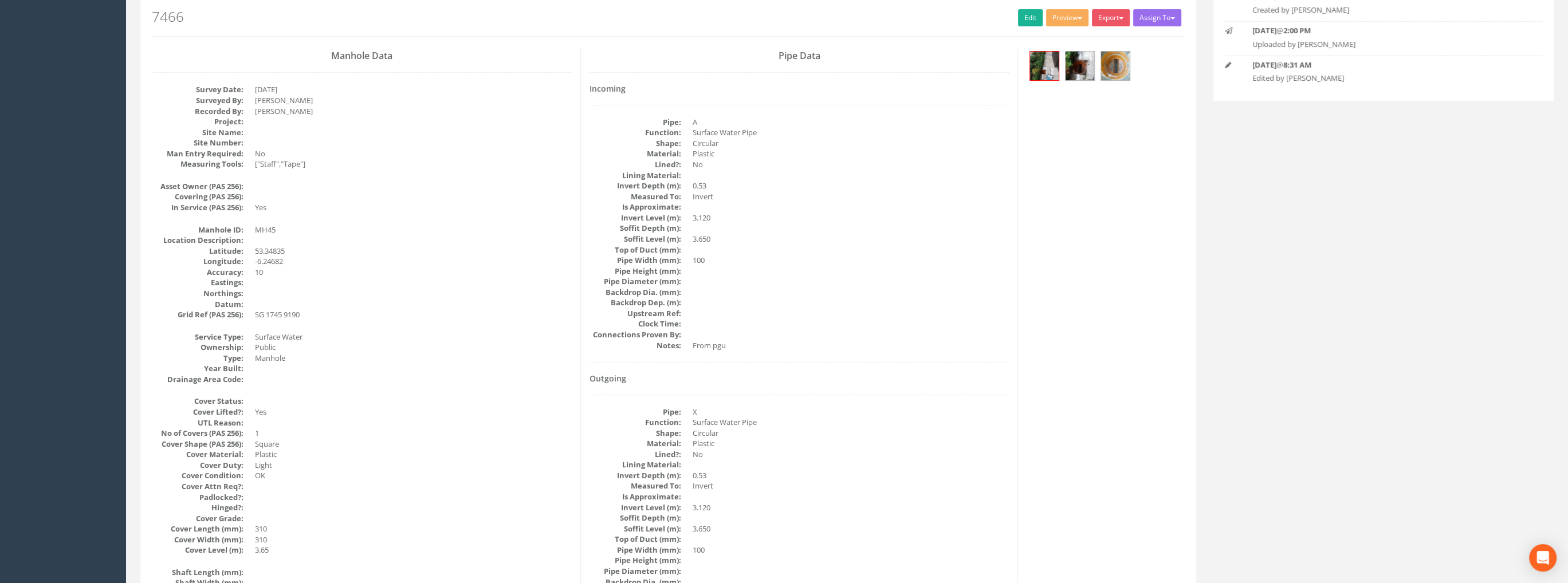
scroll to position [0, 0]
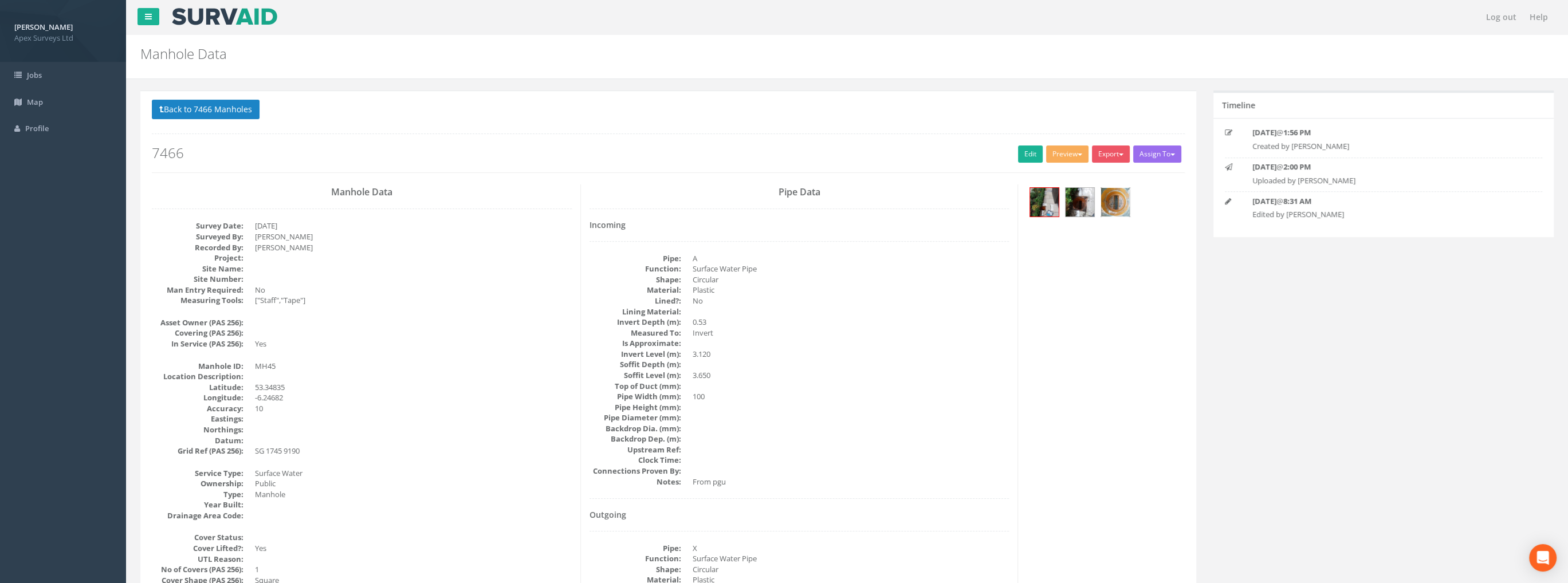
click at [1109, 202] on img at bounding box center [1115, 202] width 28 height 28
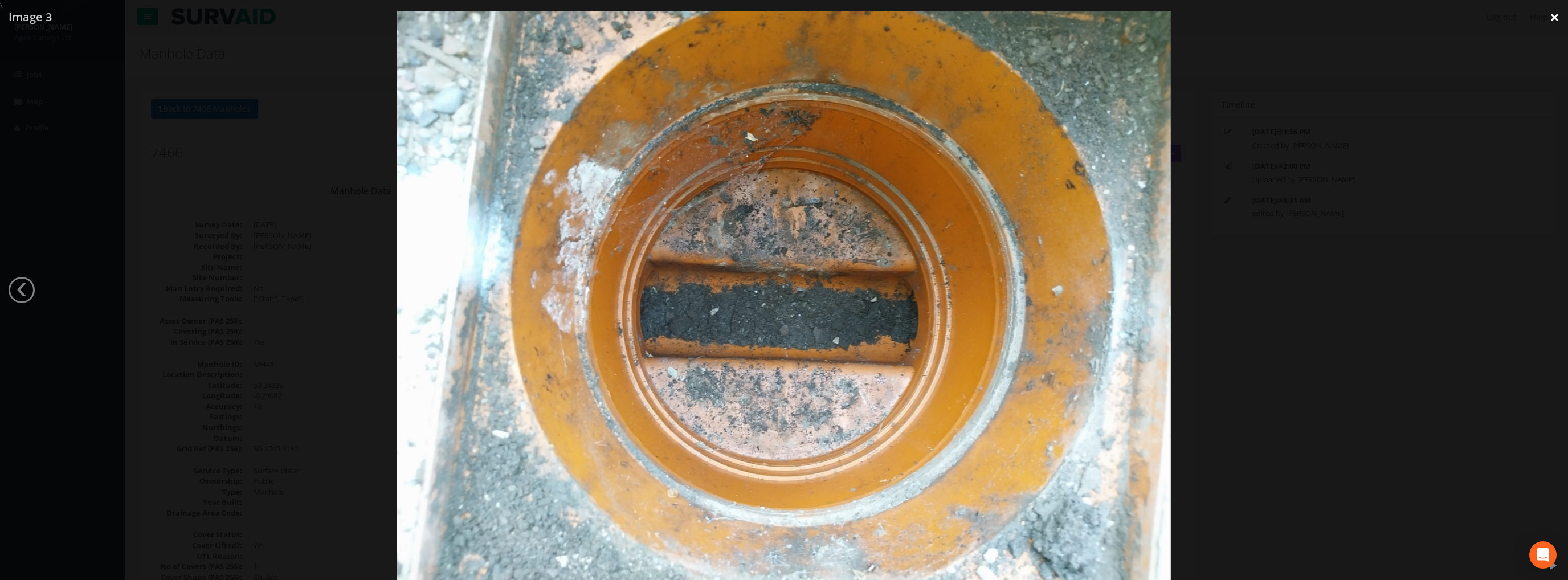
click at [1551, 19] on link "×" at bounding box center [1555, 17] width 27 height 35
